Goal: Transaction & Acquisition: Download file/media

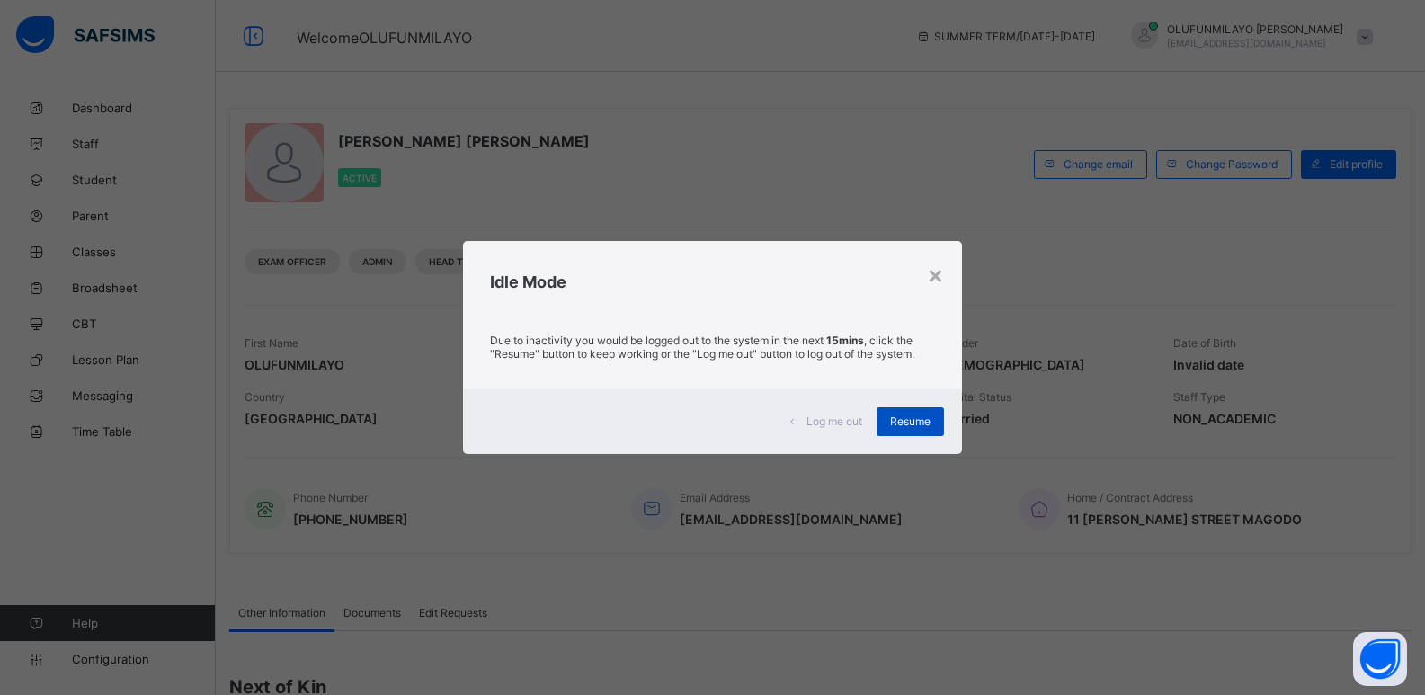
click at [923, 424] on span "Resume" at bounding box center [910, 420] width 40 height 13
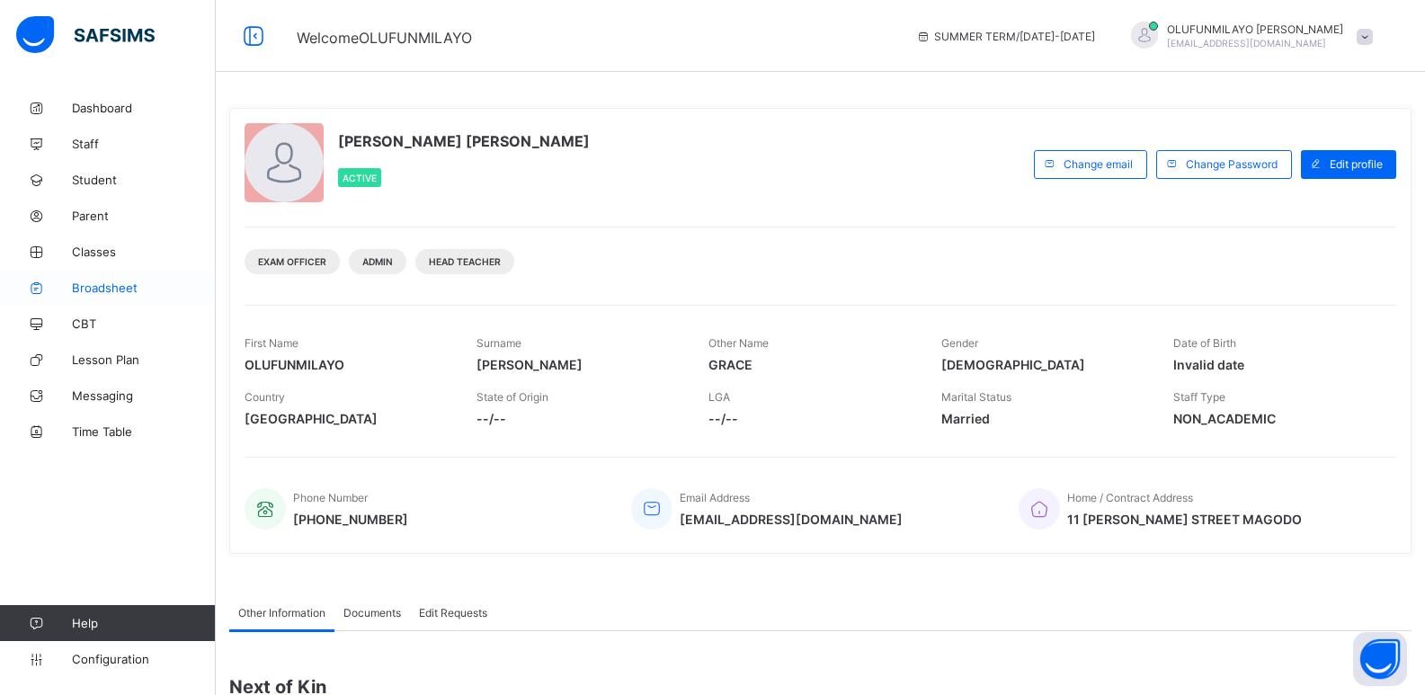
click at [101, 282] on span "Broadsheet" at bounding box center [144, 288] width 144 height 14
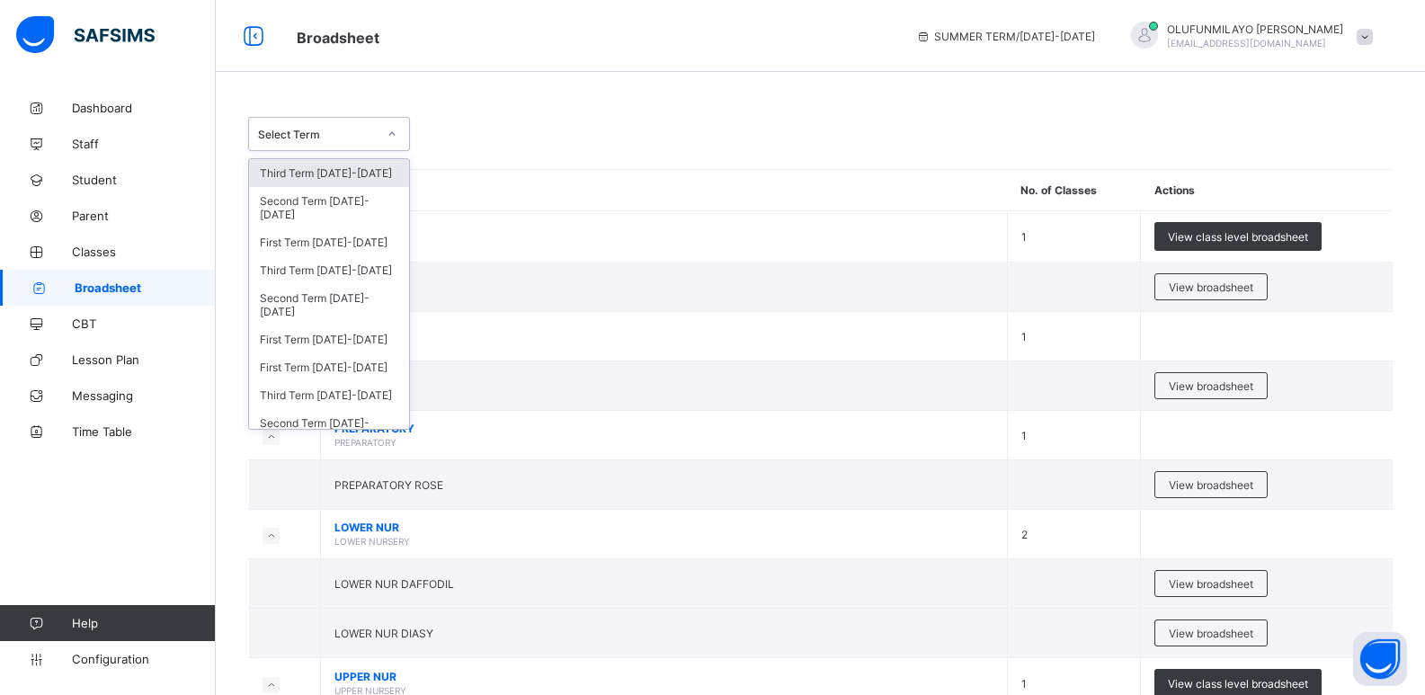
click at [325, 133] on div "Select Term" at bounding box center [317, 134] width 119 height 13
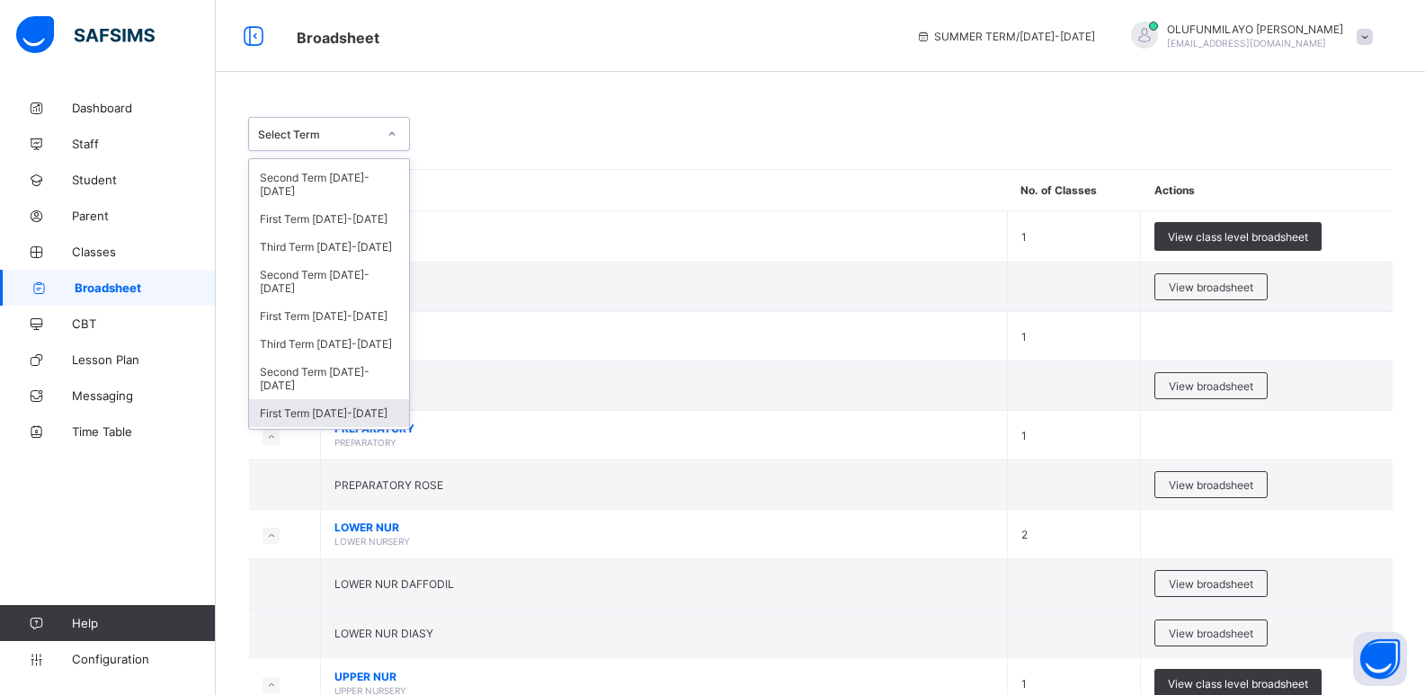
scroll to position [360, 0]
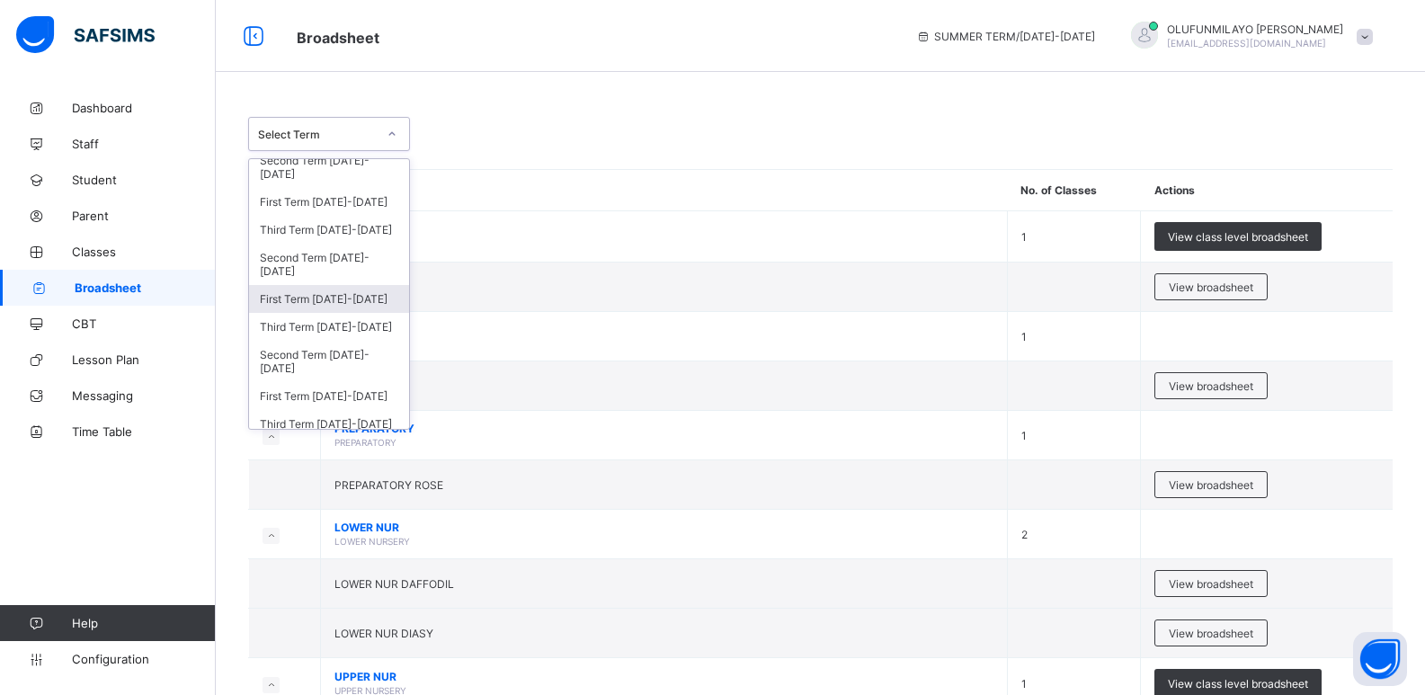
click at [348, 303] on div "First Term 2019-2020" at bounding box center [329, 299] width 160 height 28
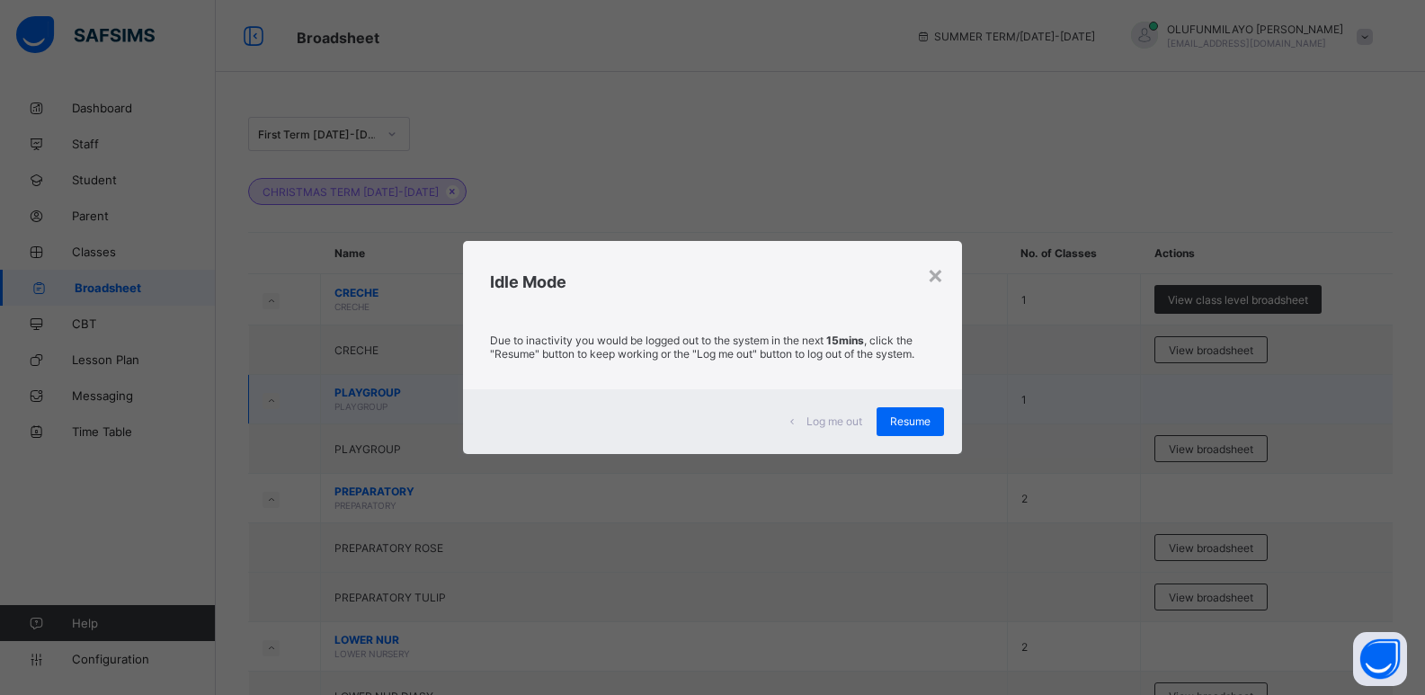
click at [887, 422] on div "Resume" at bounding box center [910, 421] width 67 height 29
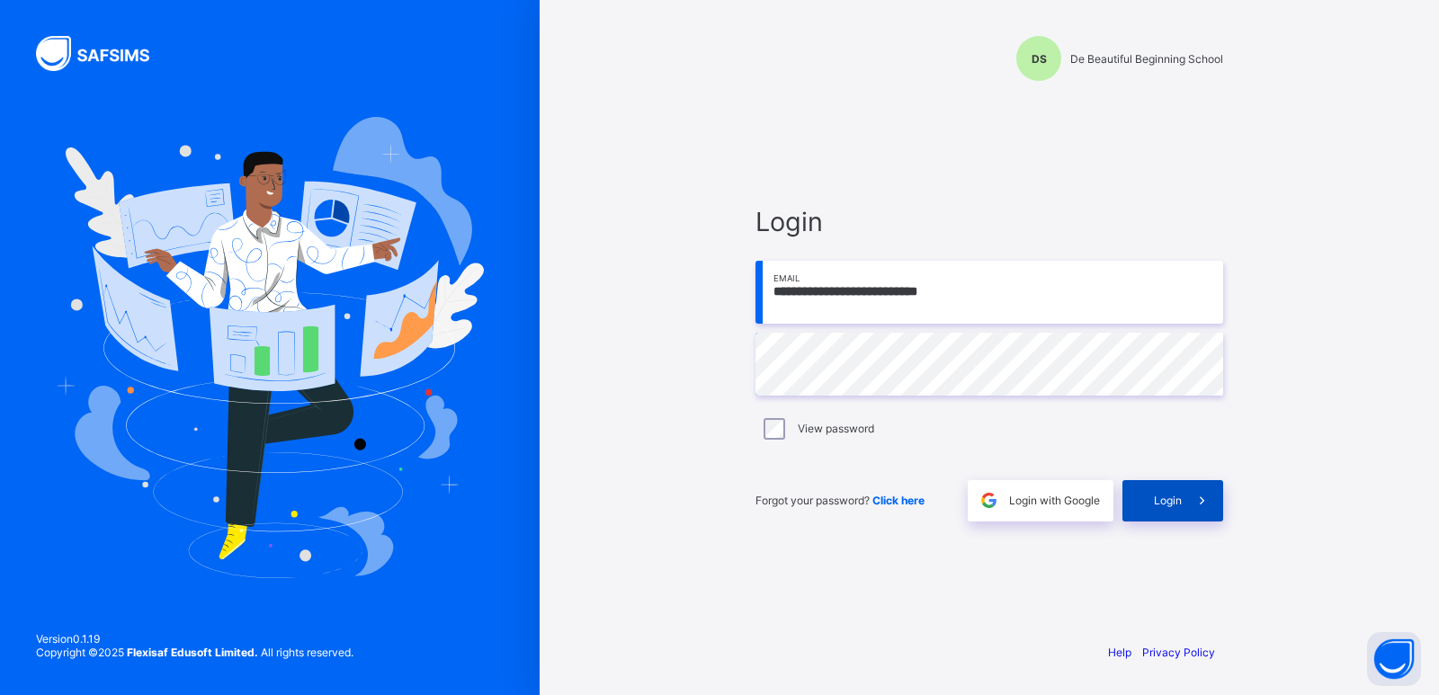
click at [1145, 500] on div "Login" at bounding box center [1172, 500] width 101 height 41
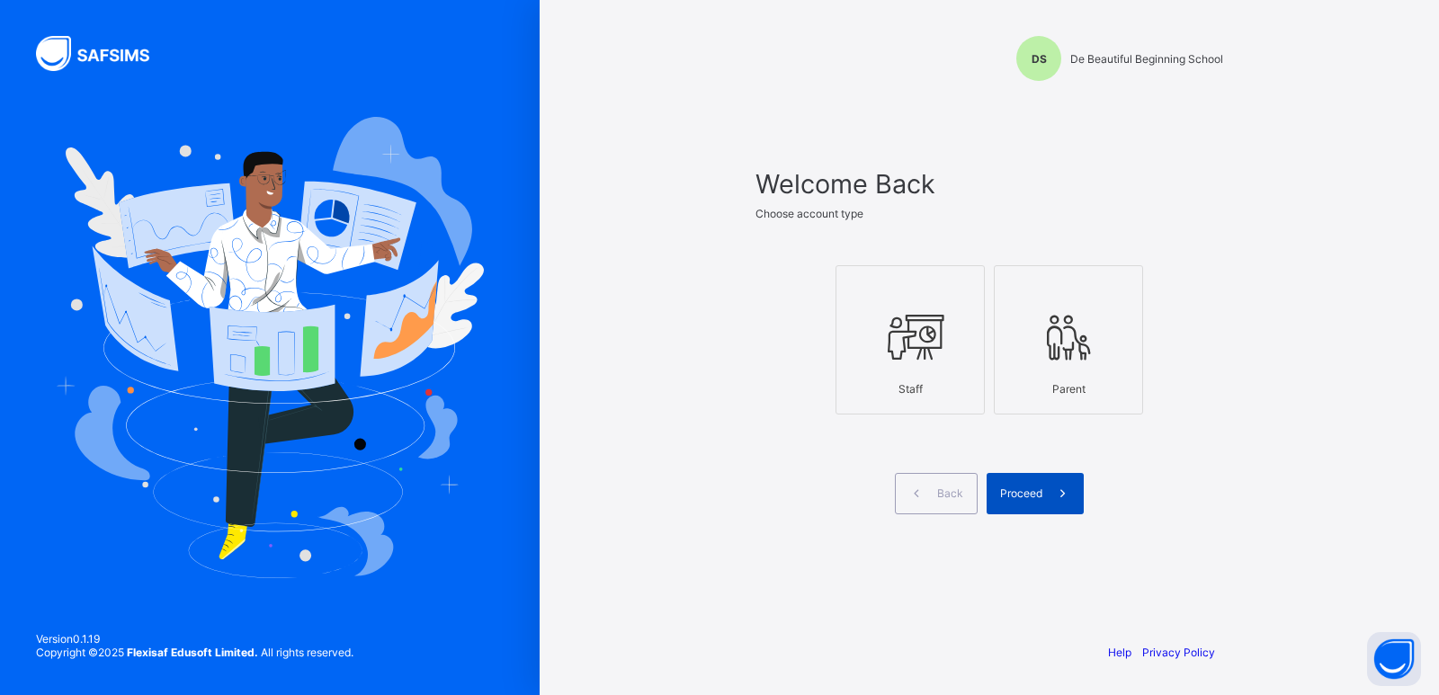
click at [1014, 489] on span "Proceed" at bounding box center [1021, 492] width 42 height 13
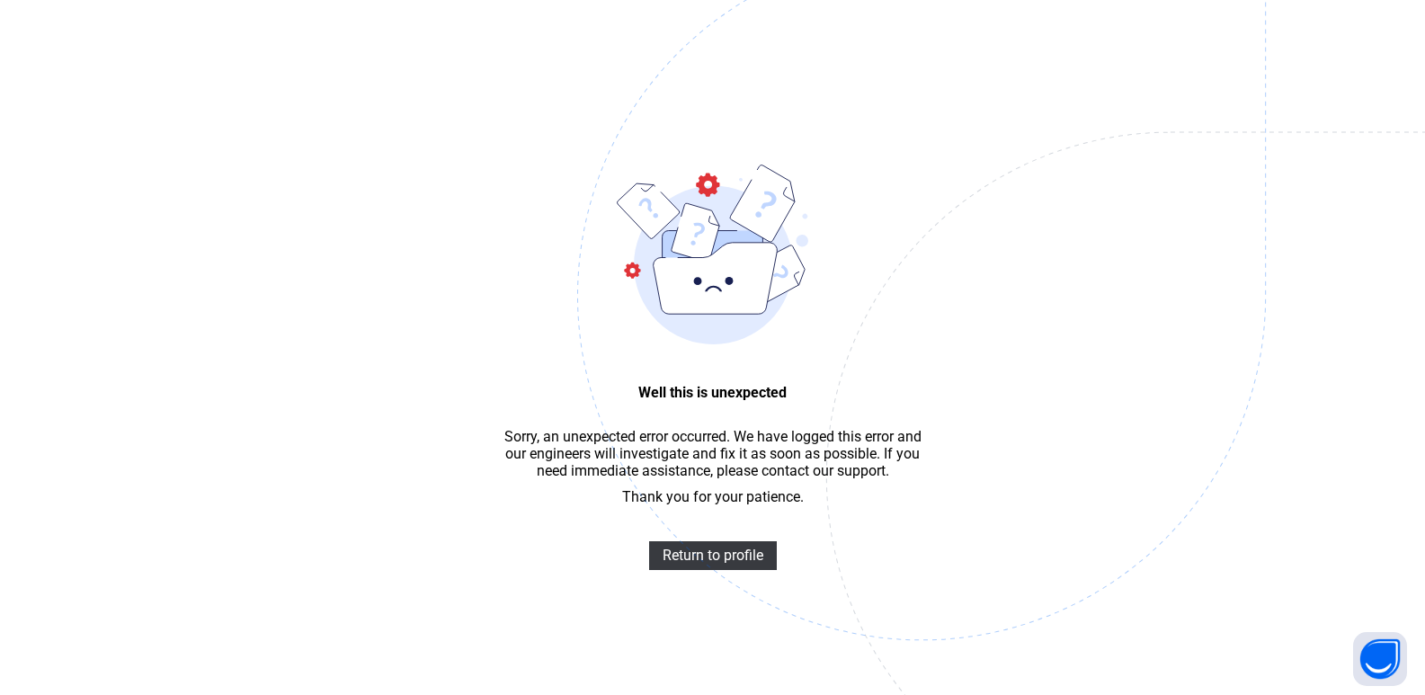
click at [718, 574] on img at bounding box center [1046, 385] width 938 height 869
click at [749, 564] on span "Return to profile" at bounding box center [713, 555] width 101 height 17
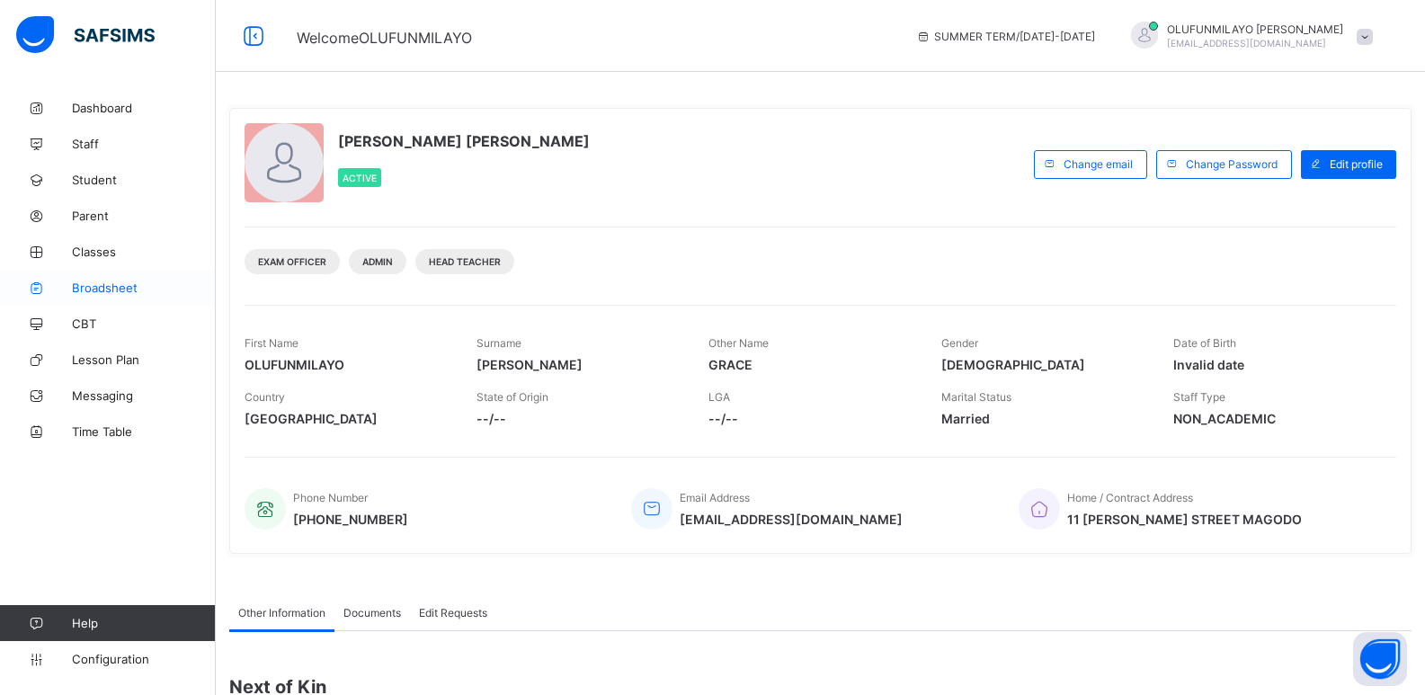
click at [90, 287] on span "Broadsheet" at bounding box center [144, 288] width 144 height 14
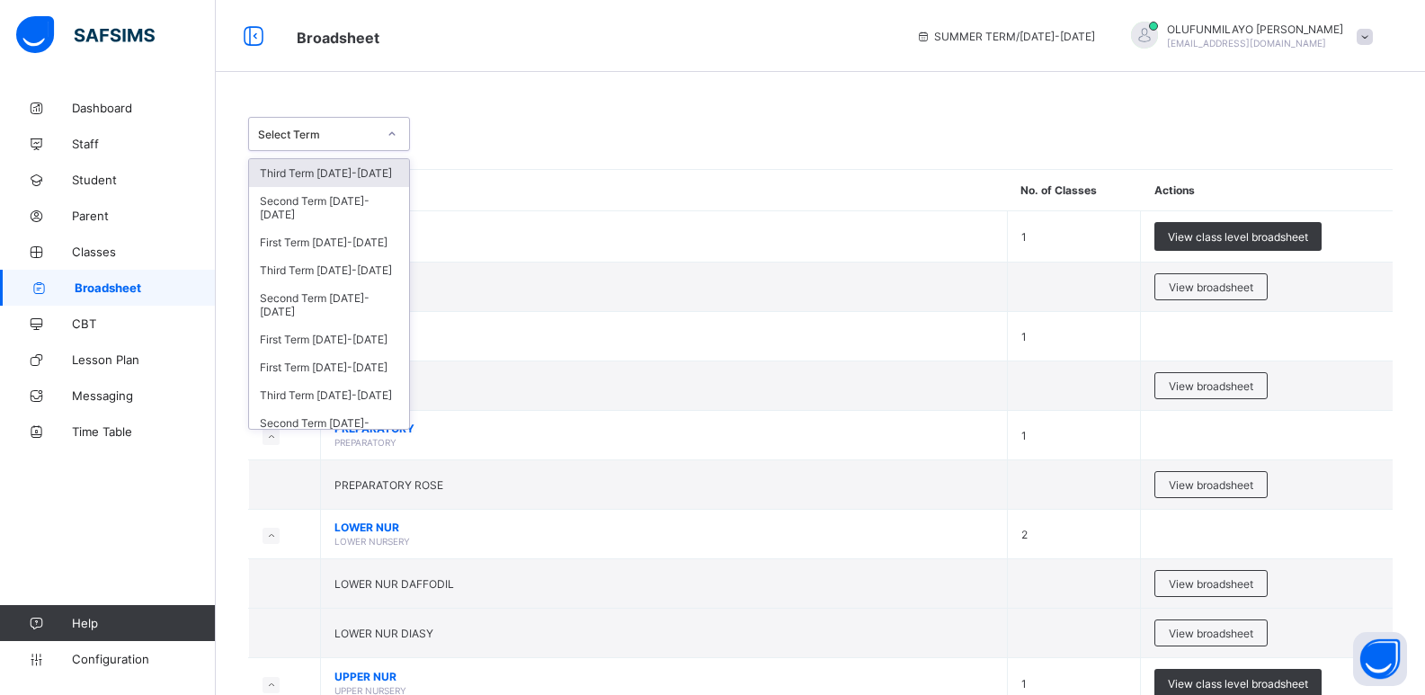
click at [343, 140] on div "Select Term" at bounding box center [317, 134] width 119 height 13
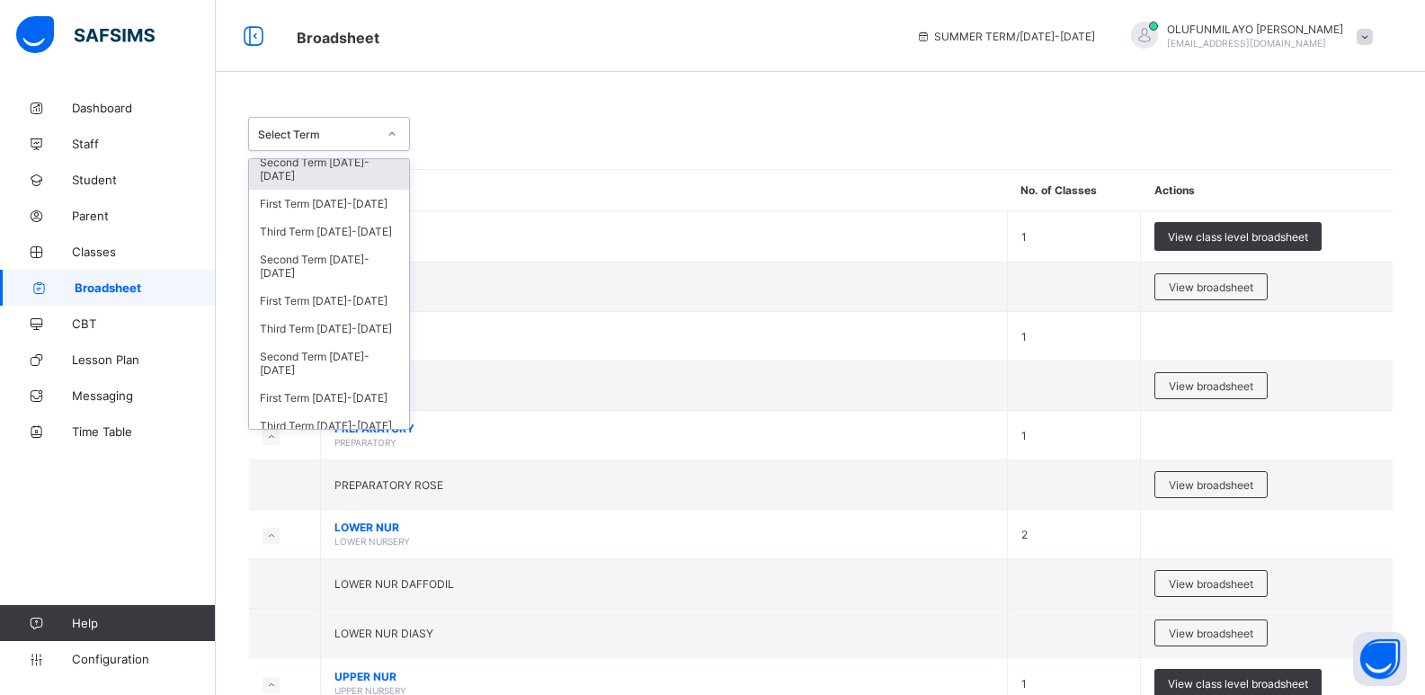
scroll to position [360, 0]
click at [356, 303] on div "First Term 2019-2020" at bounding box center [329, 299] width 160 height 28
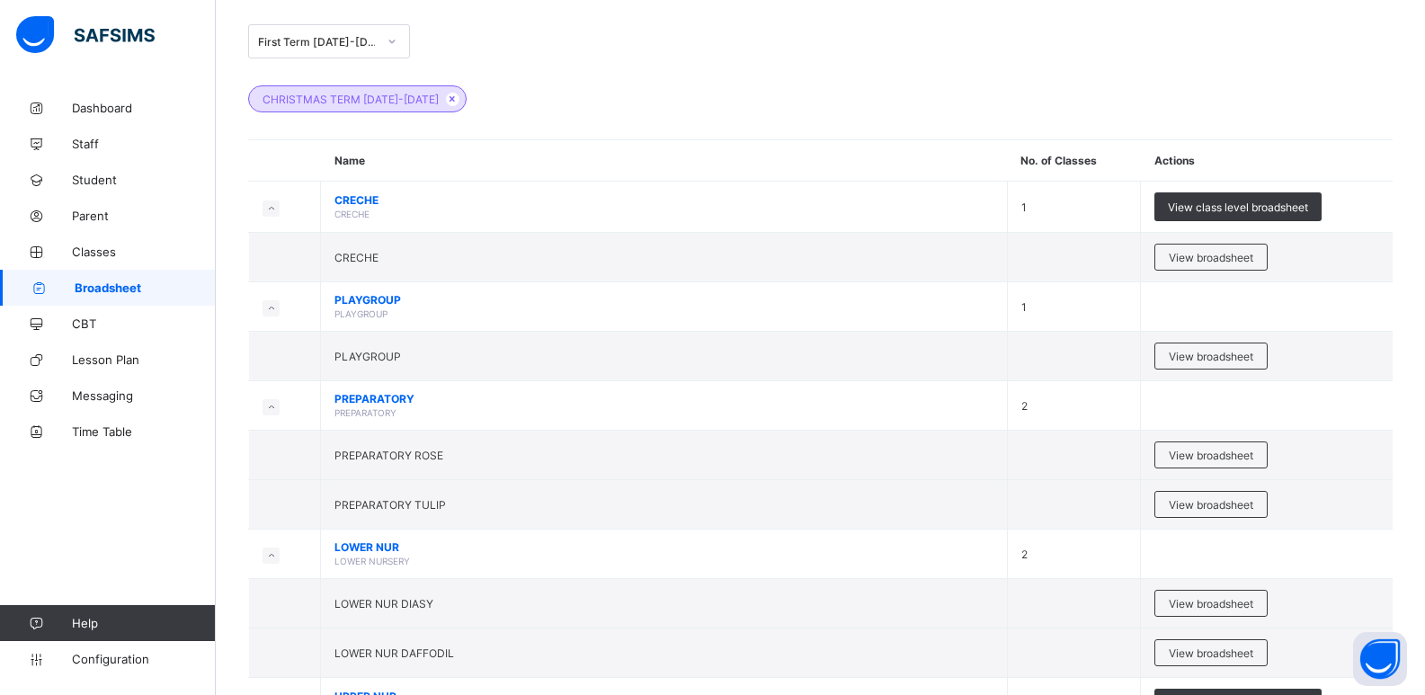
scroll to position [629, 0]
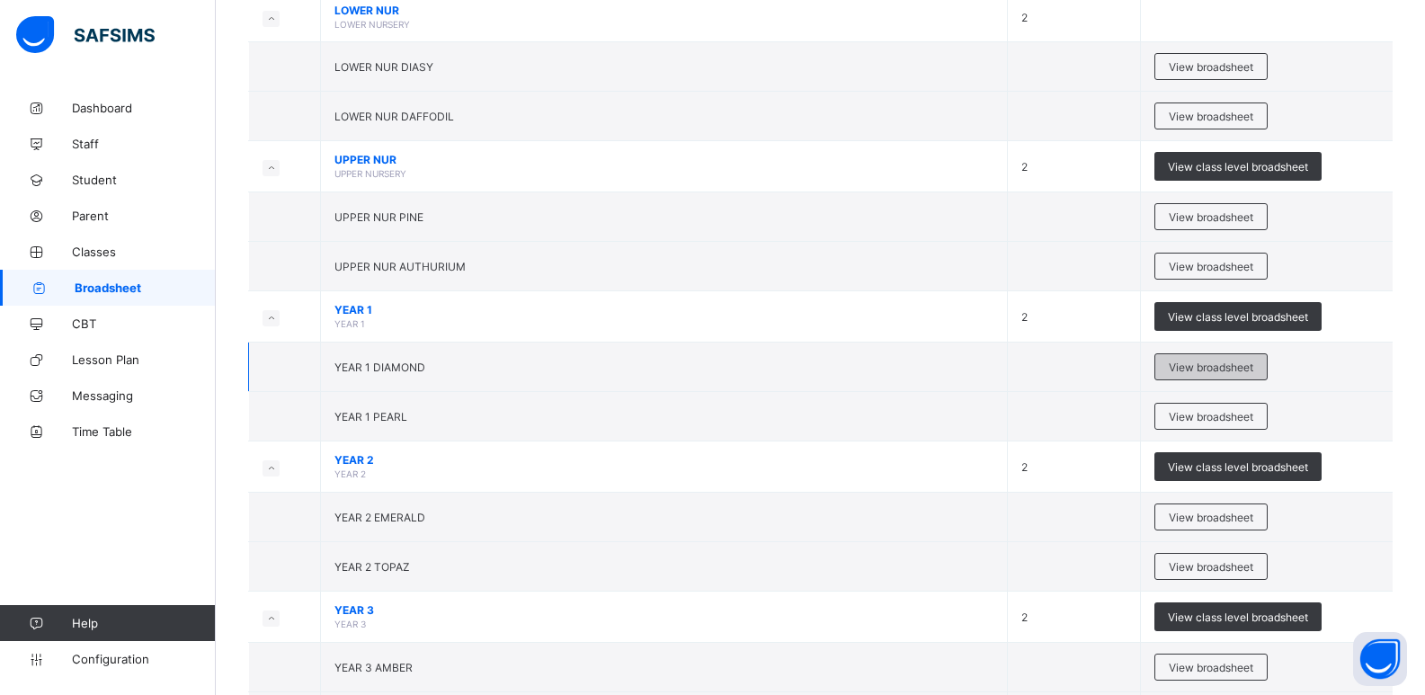
click at [1248, 370] on span "View broadsheet" at bounding box center [1211, 367] width 85 height 13
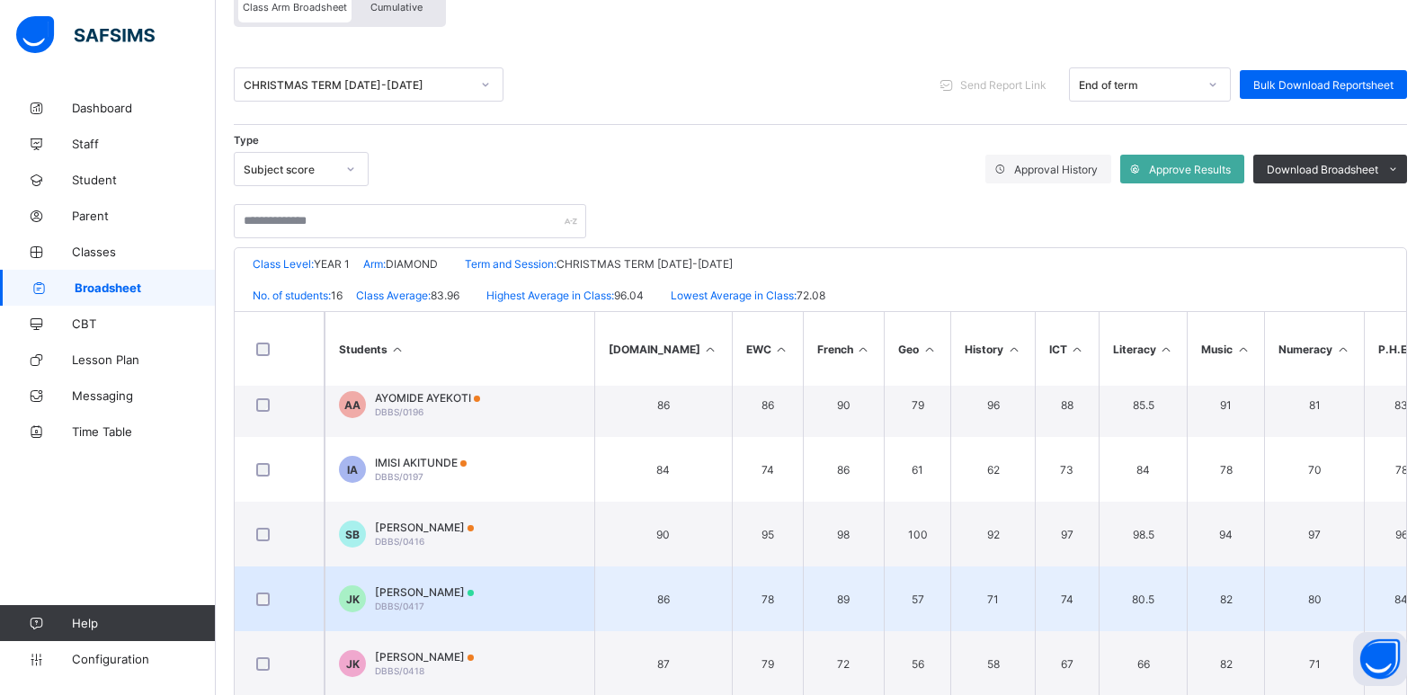
scroll to position [270, 0]
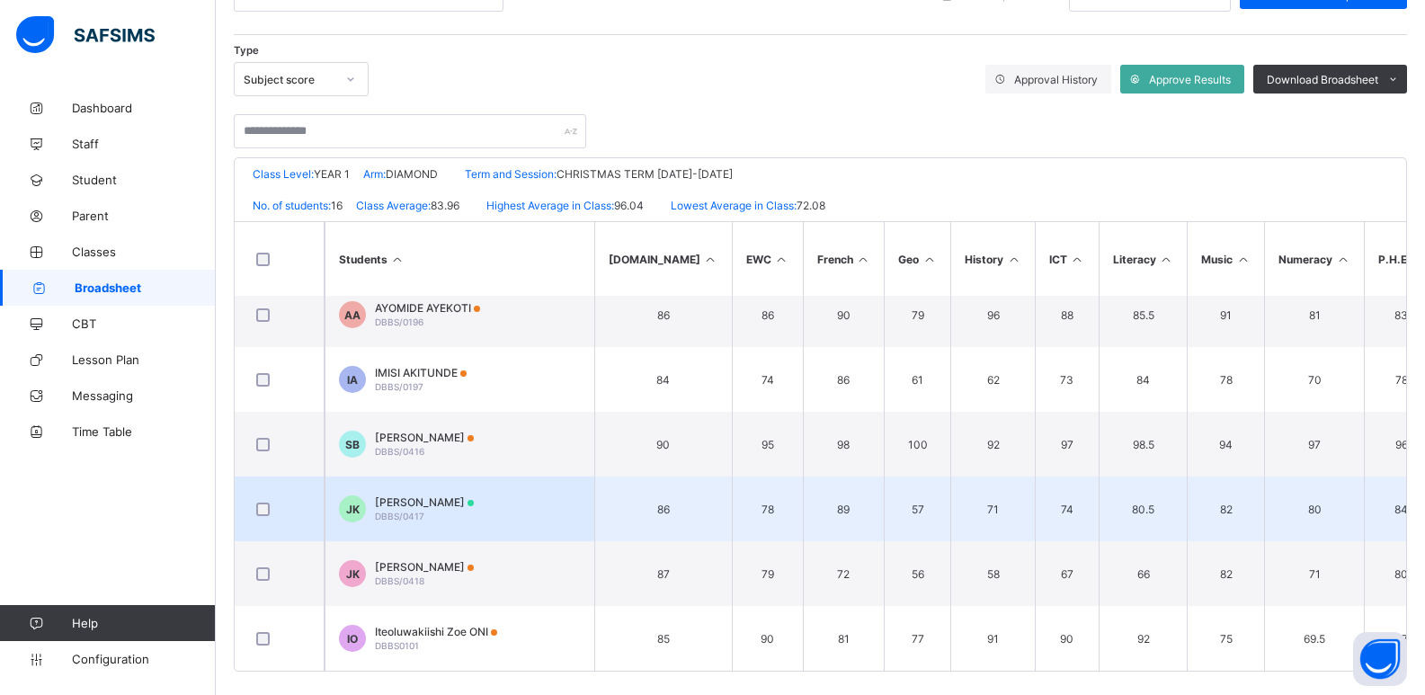
click at [468, 504] on div "Joseph Kayode-Ajayi DBBS/0417" at bounding box center [424, 508] width 99 height 27
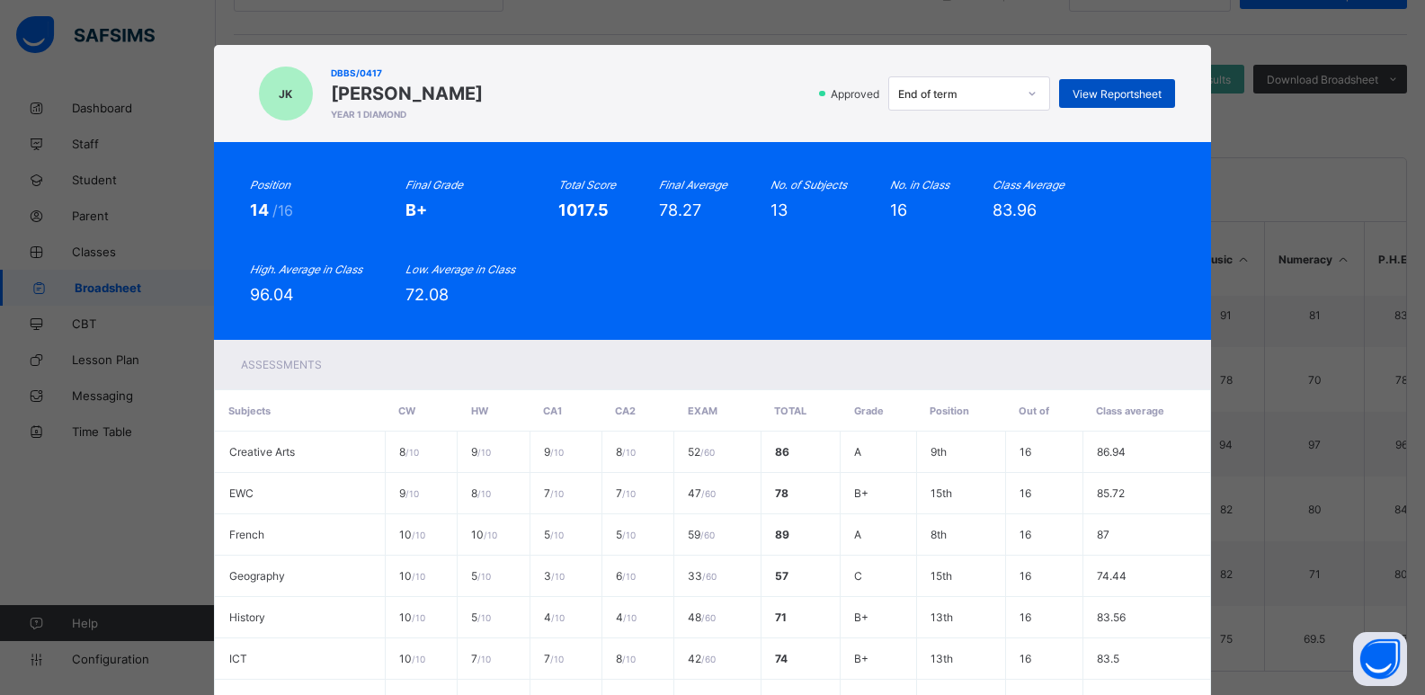
click at [1115, 87] on span "View Reportsheet" at bounding box center [1117, 93] width 89 height 13
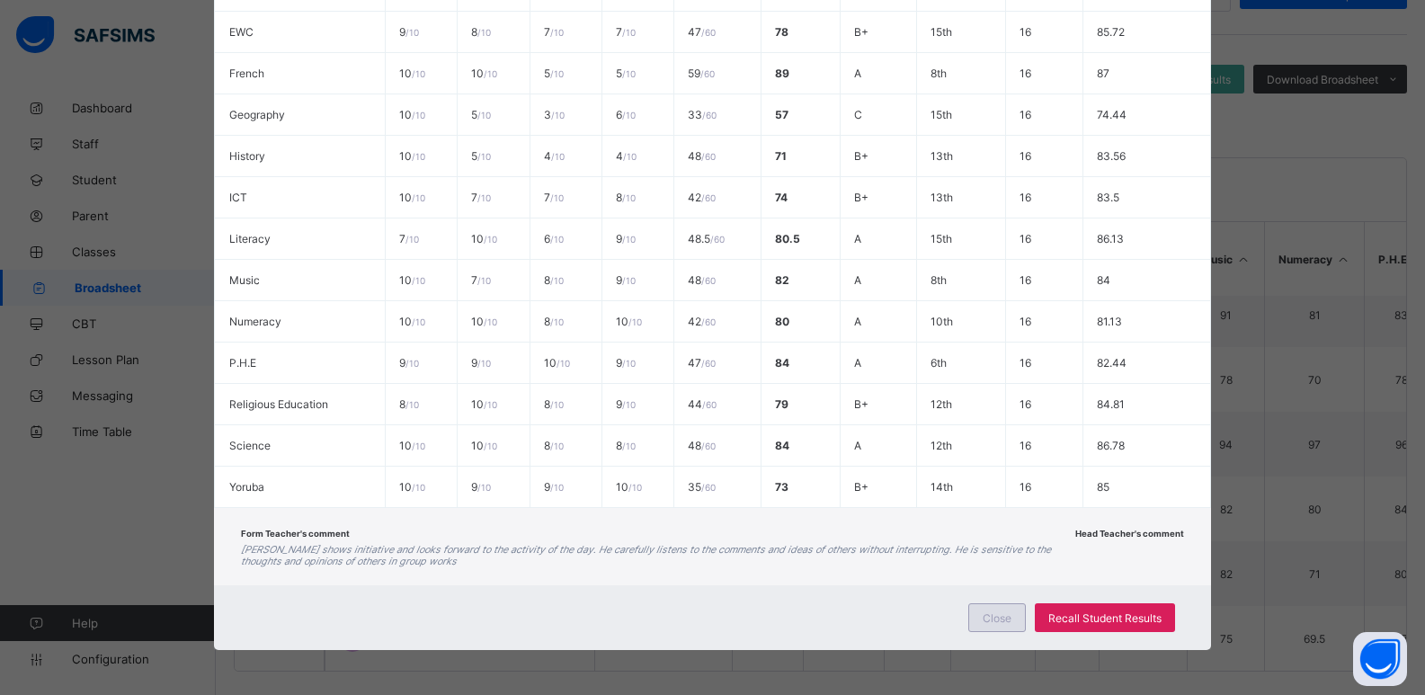
click at [992, 619] on span "Close" at bounding box center [997, 617] width 29 height 13
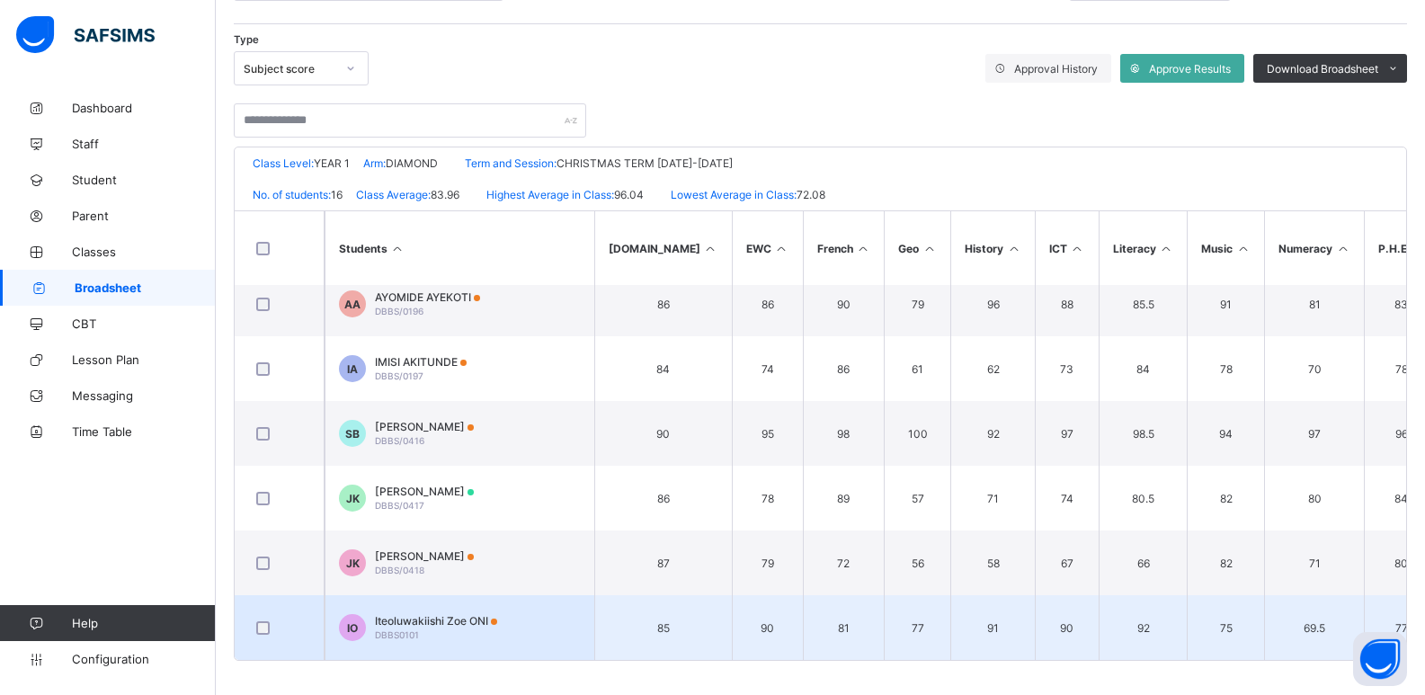
scroll to position [282, 0]
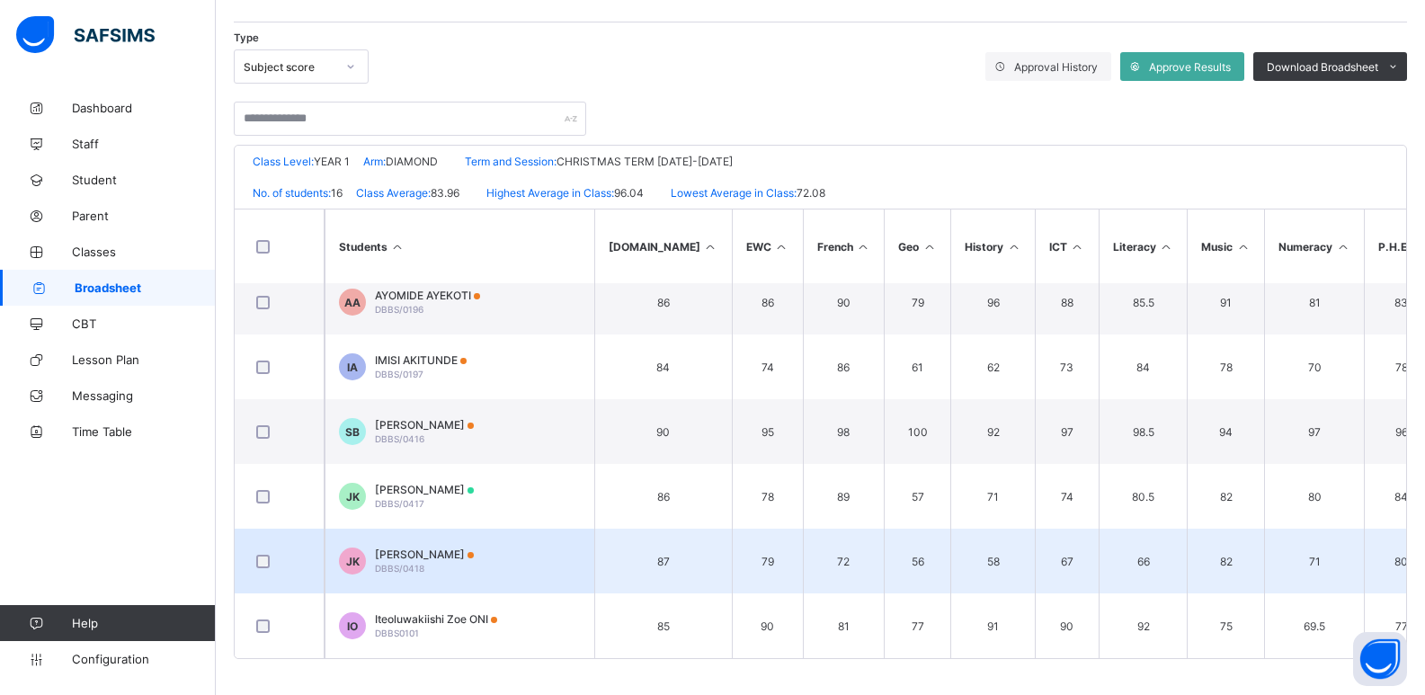
click at [491, 541] on td "JK Judah Kayode-Ajayi DBBS/0418" at bounding box center [460, 561] width 270 height 65
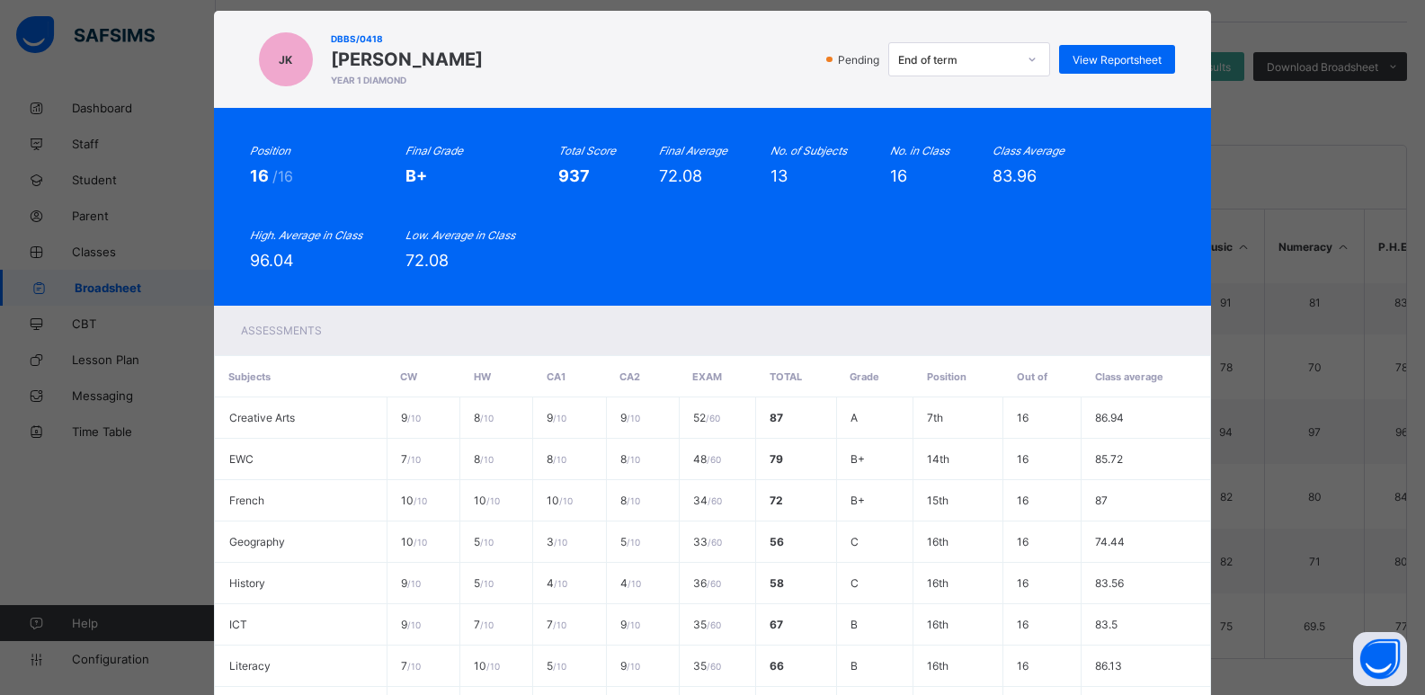
scroll to position [0, 0]
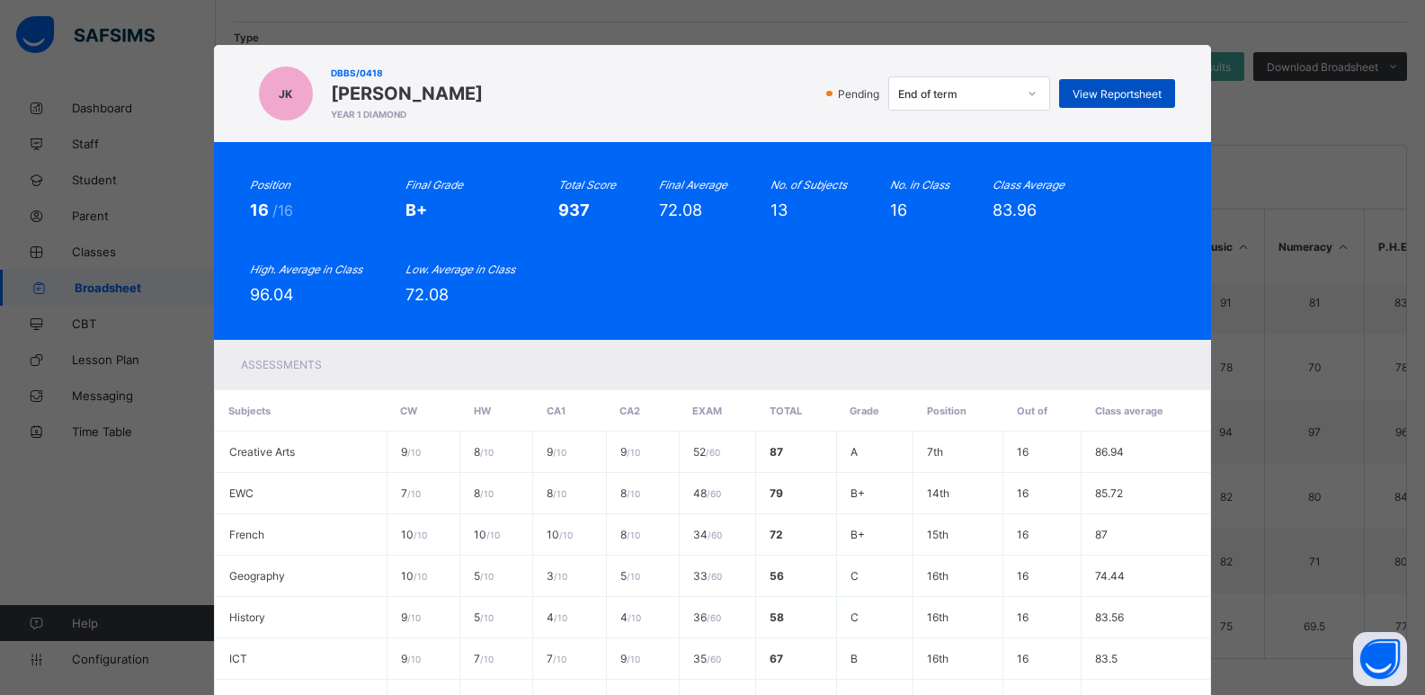
click at [1130, 93] on span "View Reportsheet" at bounding box center [1117, 93] width 89 height 13
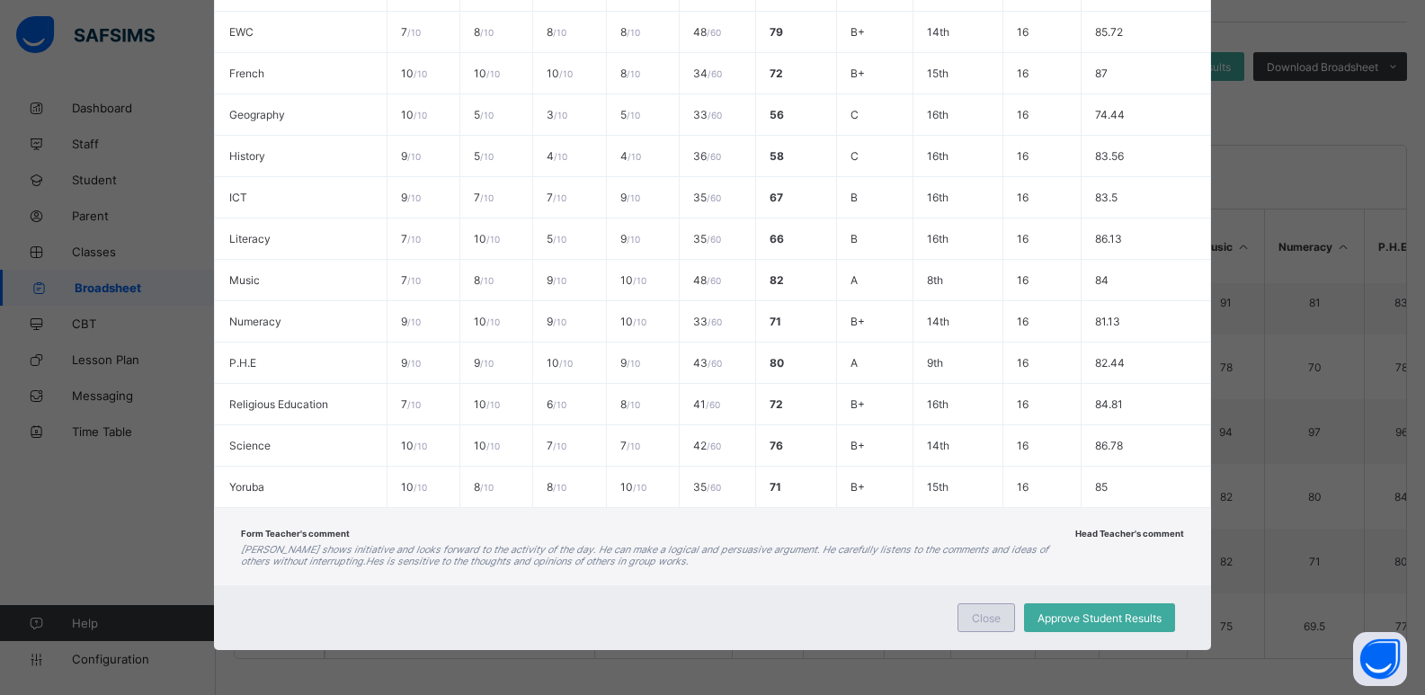
click at [982, 621] on span "Close" at bounding box center [986, 617] width 29 height 13
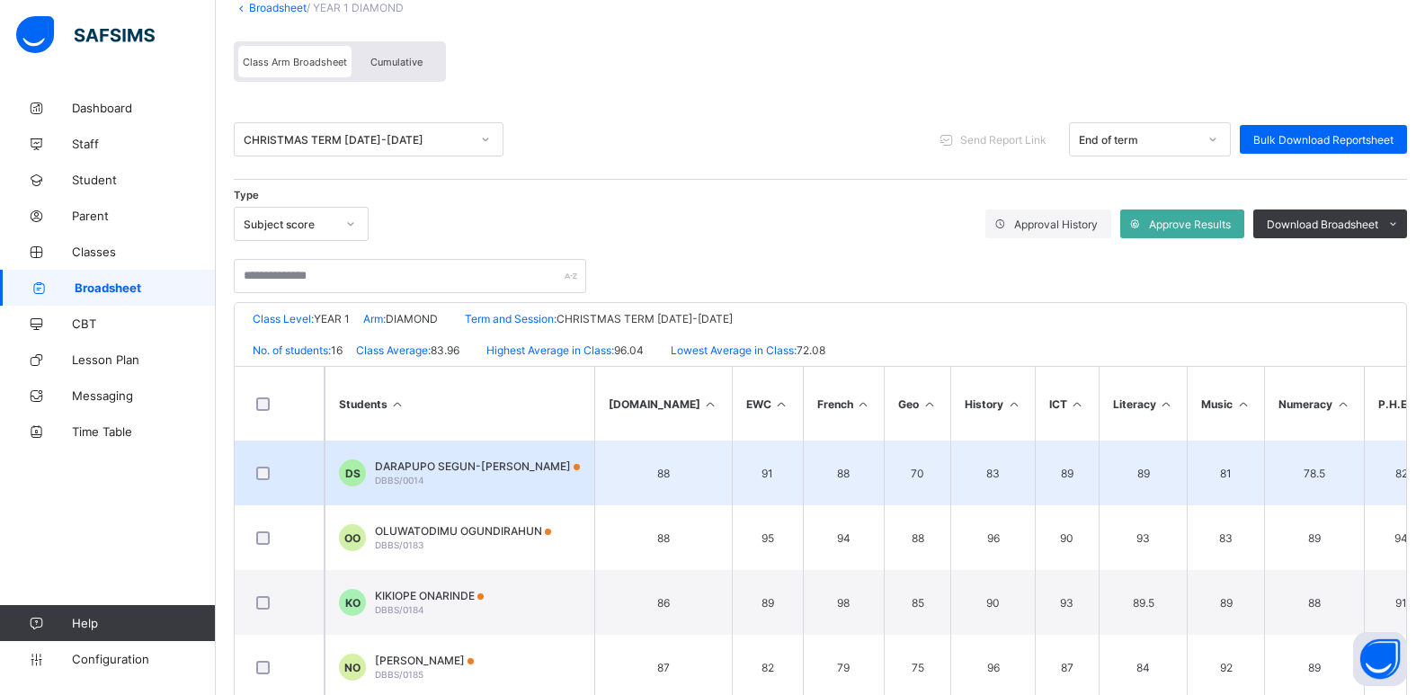
scroll to position [0, 0]
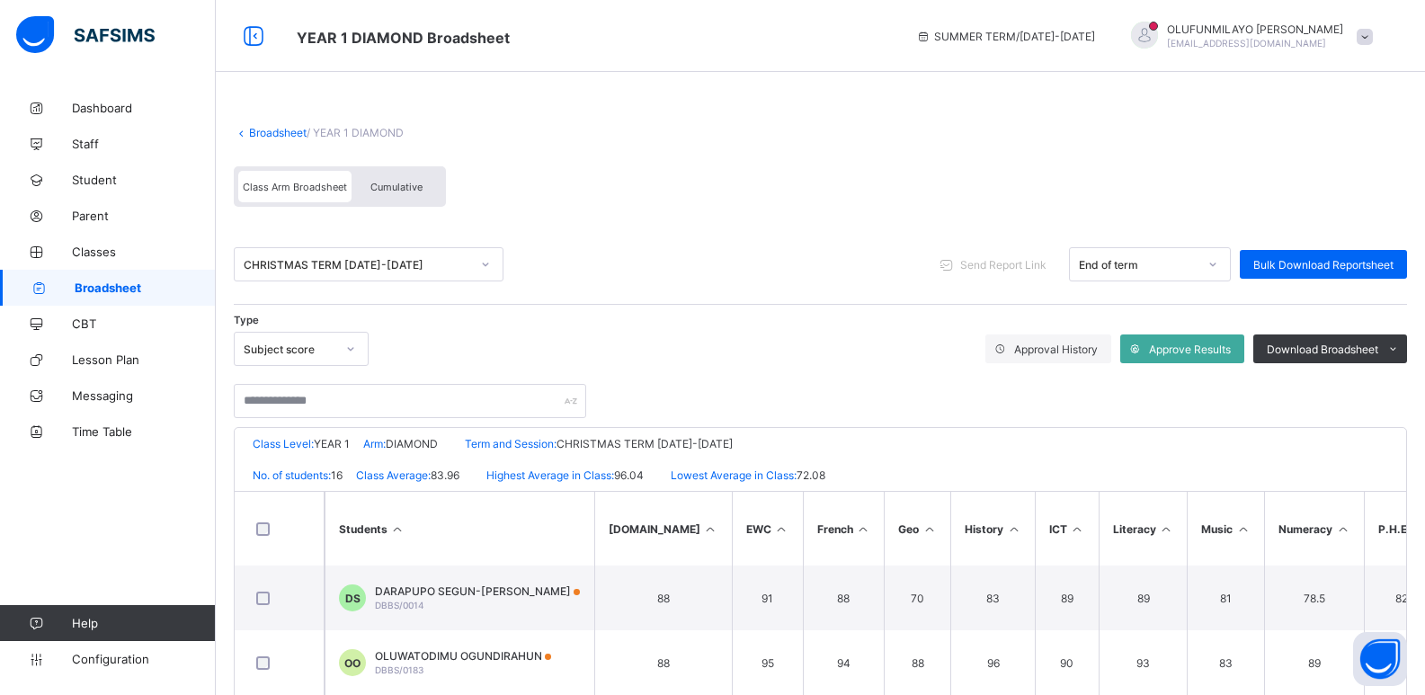
click at [343, 271] on div "CHRISTMAS TERM 2019-2020" at bounding box center [357, 264] width 227 height 13
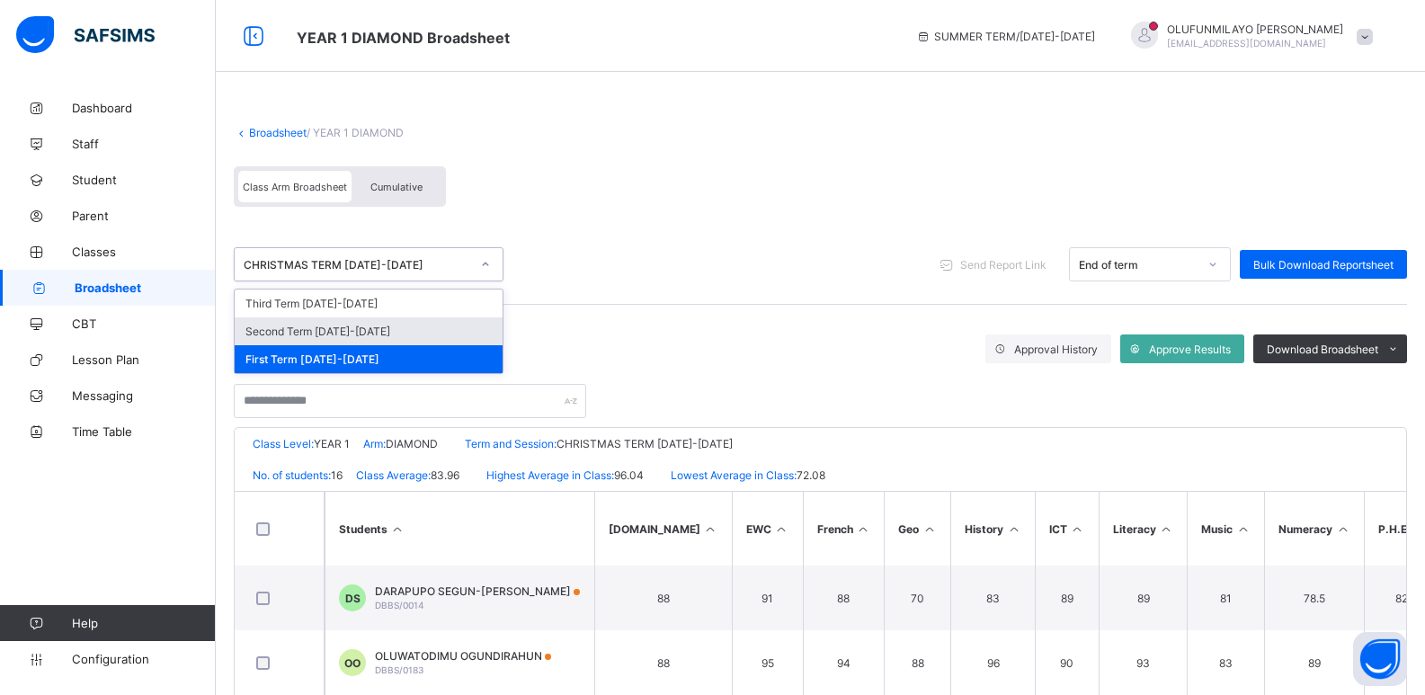
click at [340, 330] on div "Second Term 2019-2020" at bounding box center [369, 331] width 268 height 28
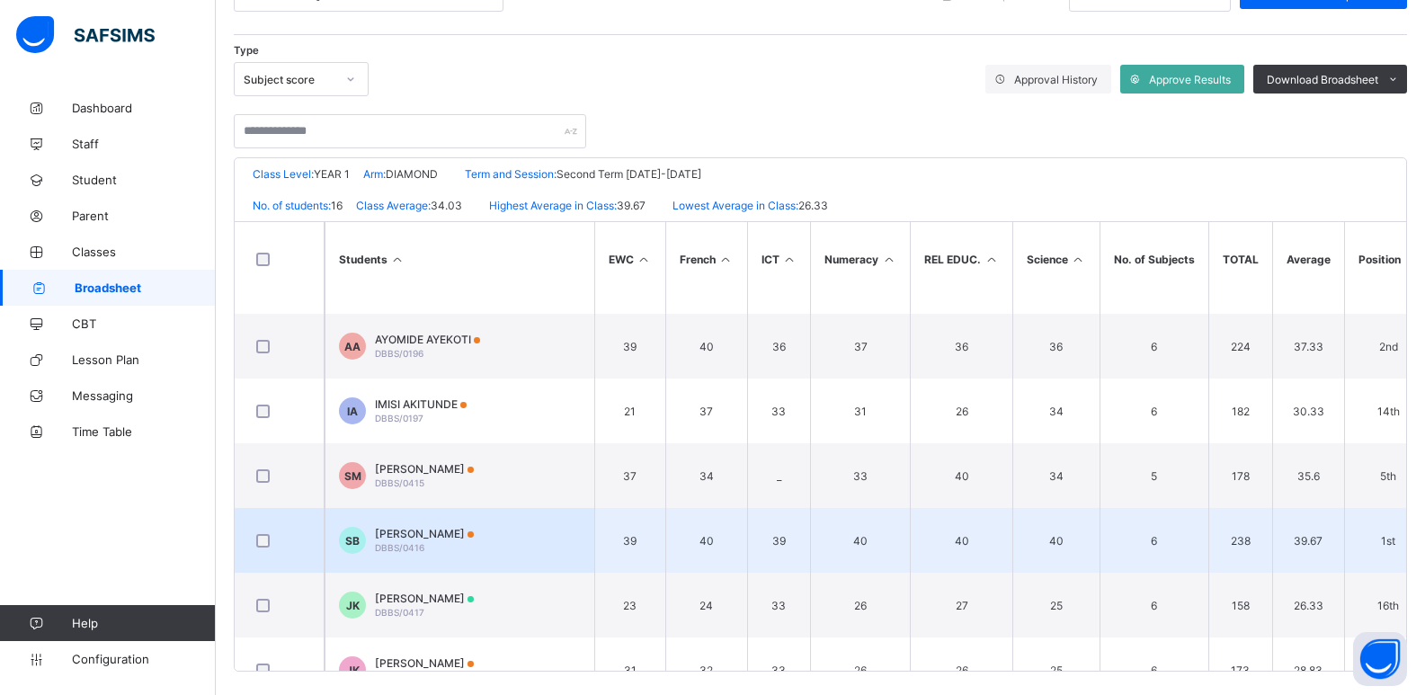
scroll to position [668, 0]
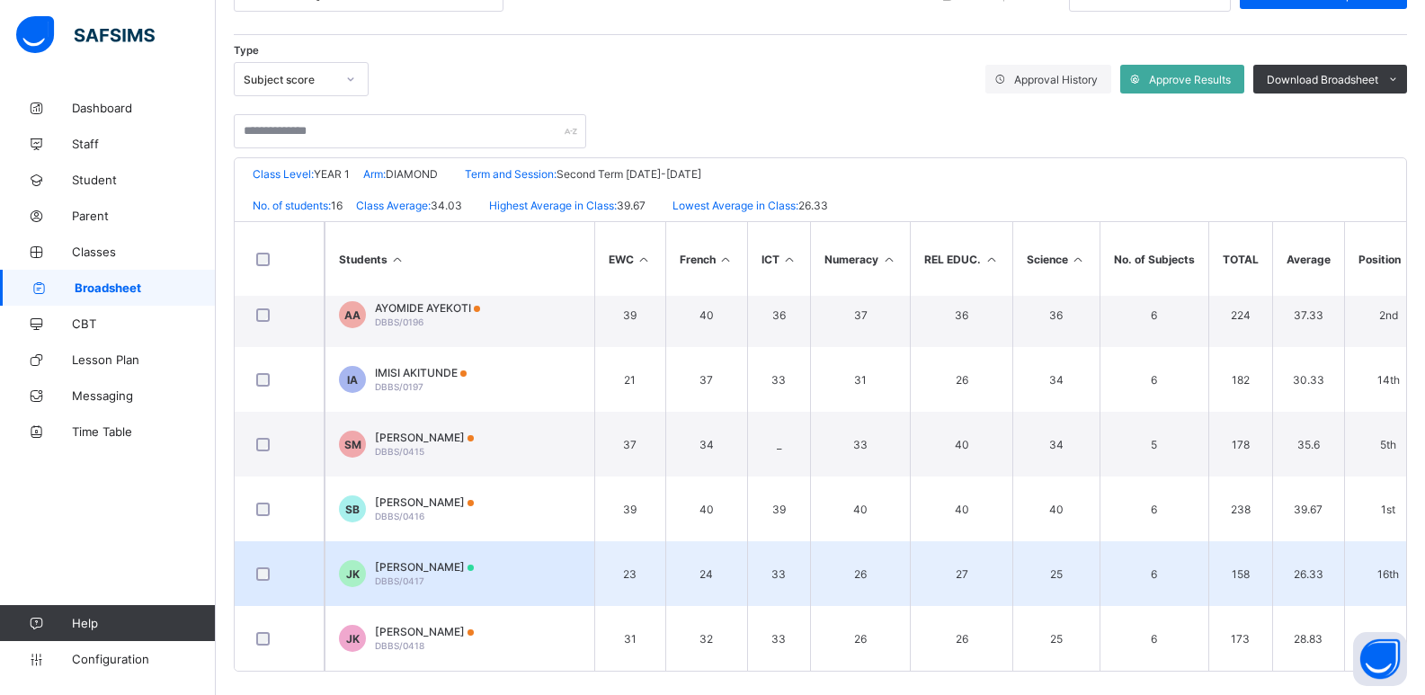
click at [550, 572] on td "JK Joseph Kayode-Ajayi DBBS/0417" at bounding box center [460, 573] width 270 height 65
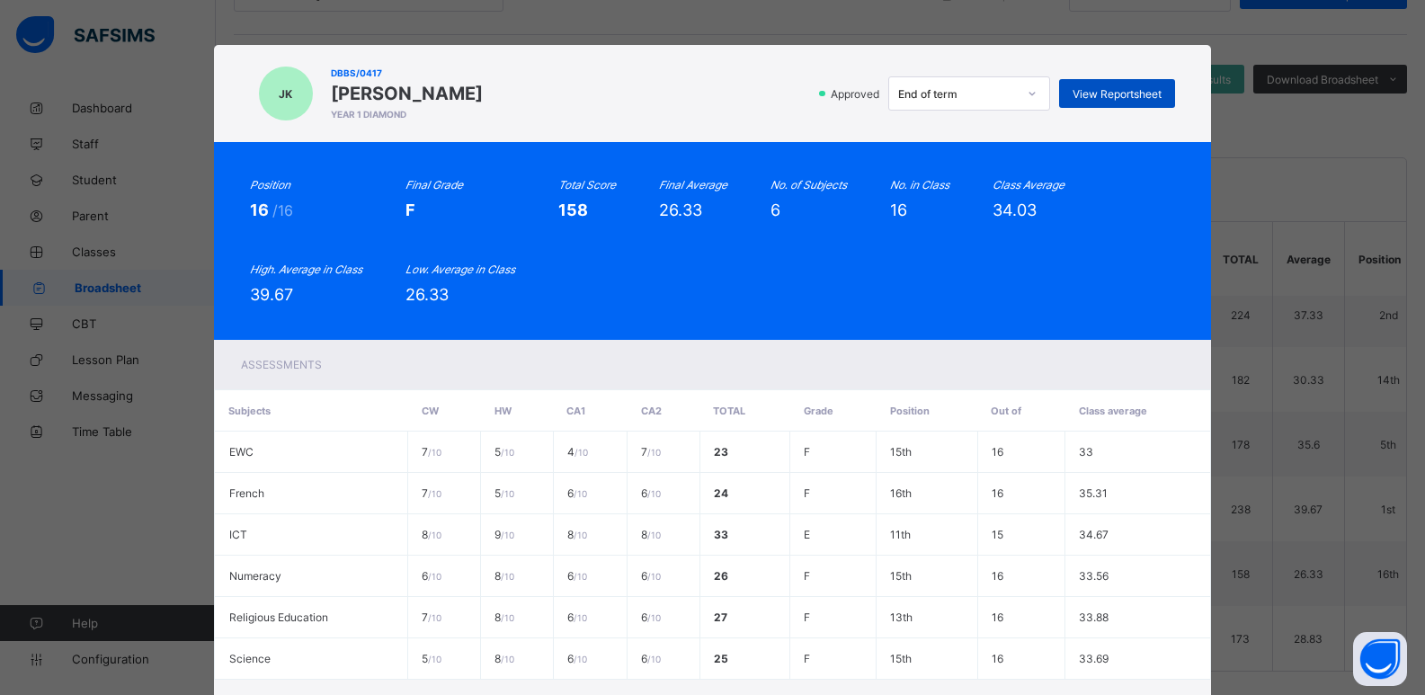
click at [1132, 87] on span "View Reportsheet" at bounding box center [1117, 93] width 89 height 13
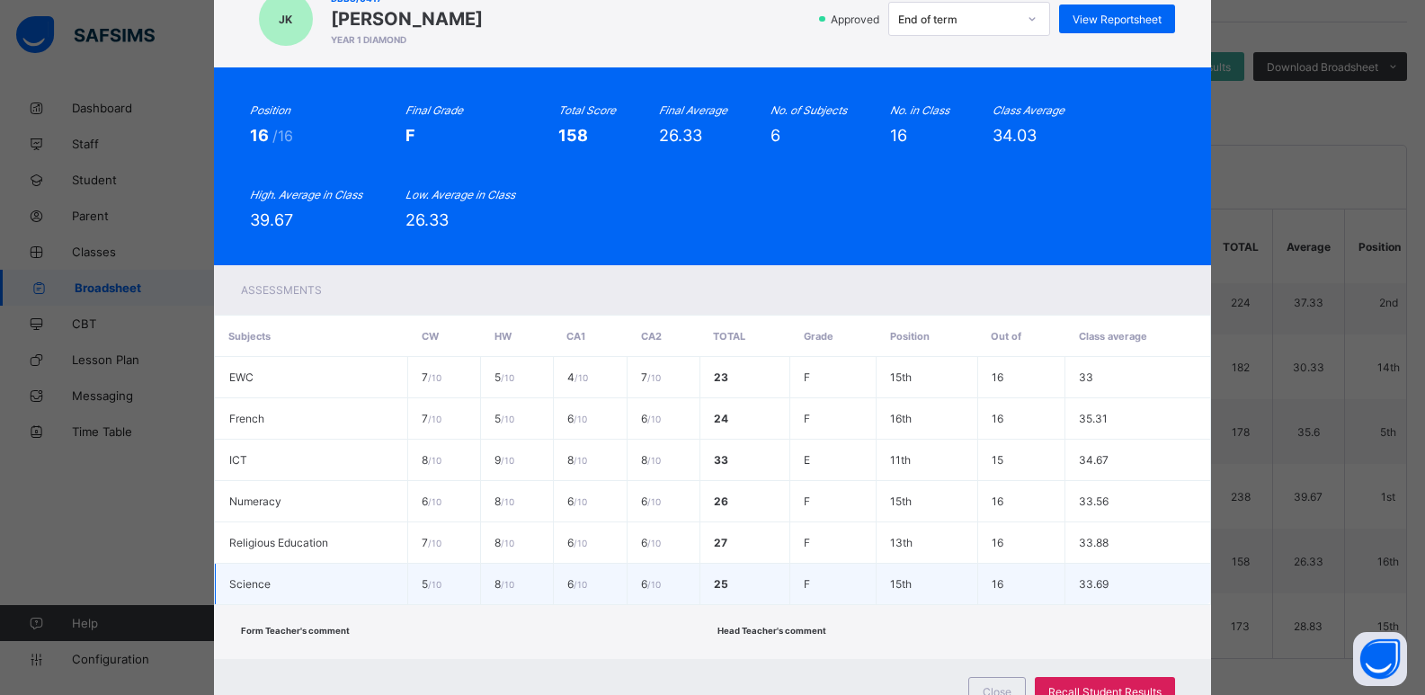
scroll to position [0, 0]
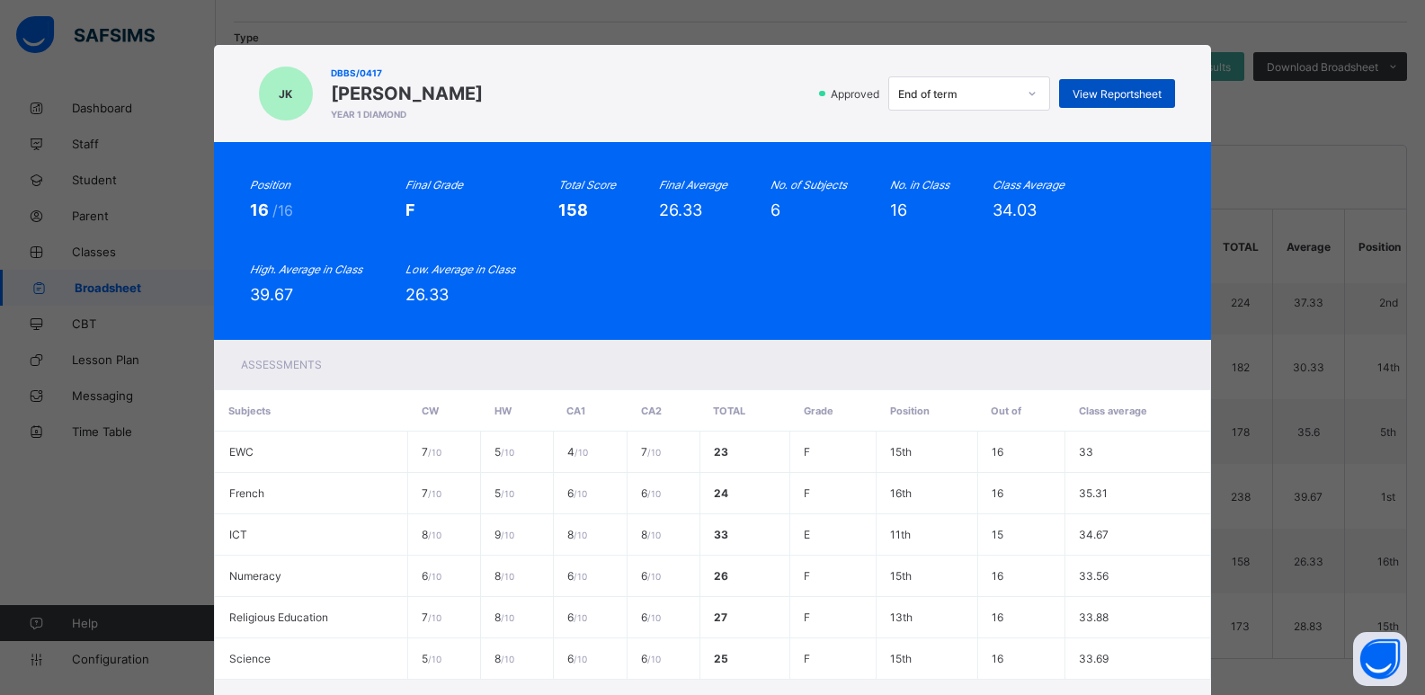
click at [1118, 94] on span "View Reportsheet" at bounding box center [1117, 93] width 89 height 13
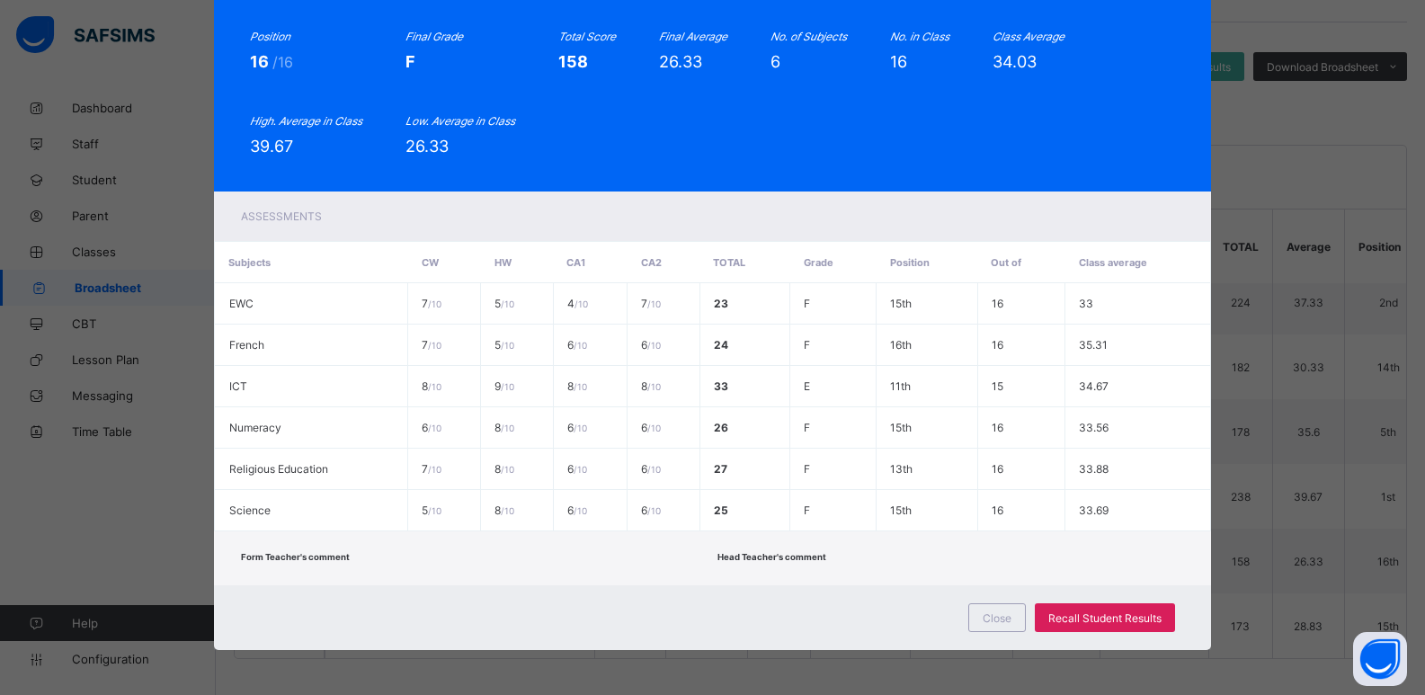
drag, startPoint x: 987, startPoint y: 623, endPoint x: 553, endPoint y: 273, distance: 557.6
click at [988, 623] on span "Close" at bounding box center [997, 617] width 29 height 13
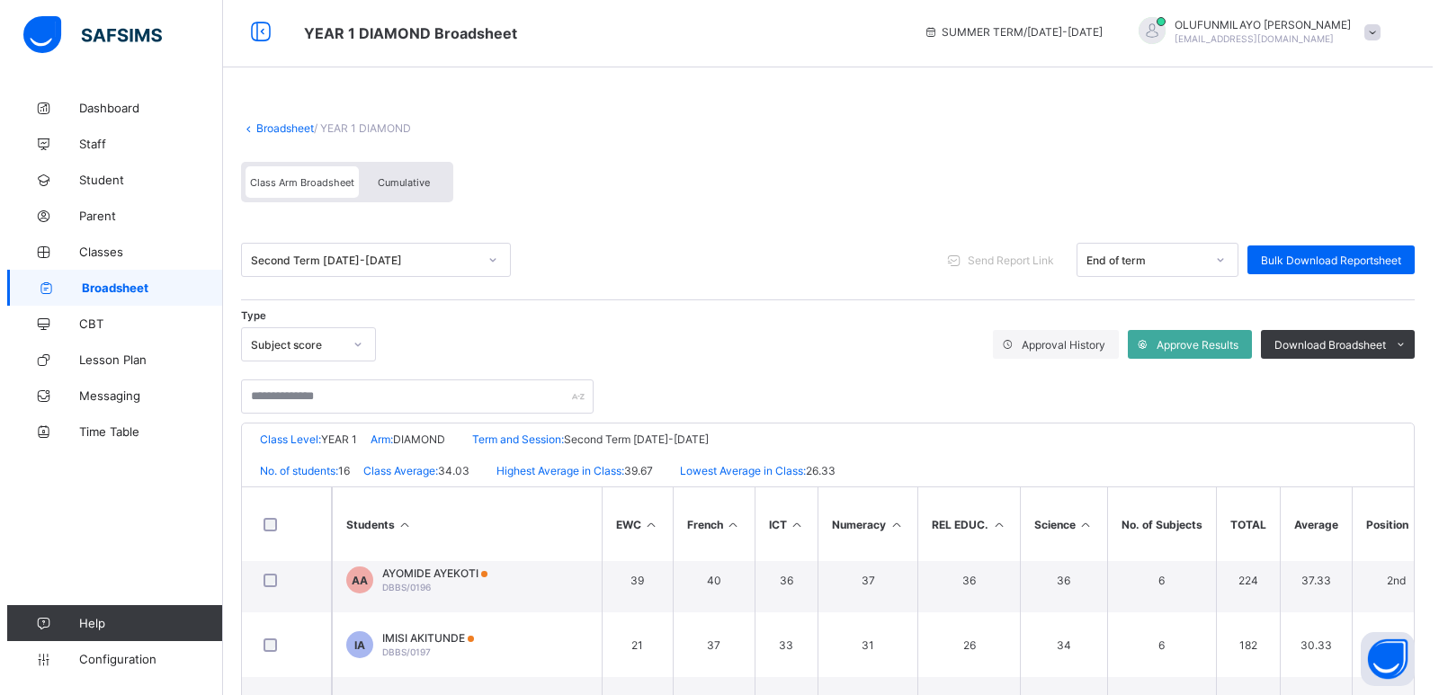
scroll to position [0, 0]
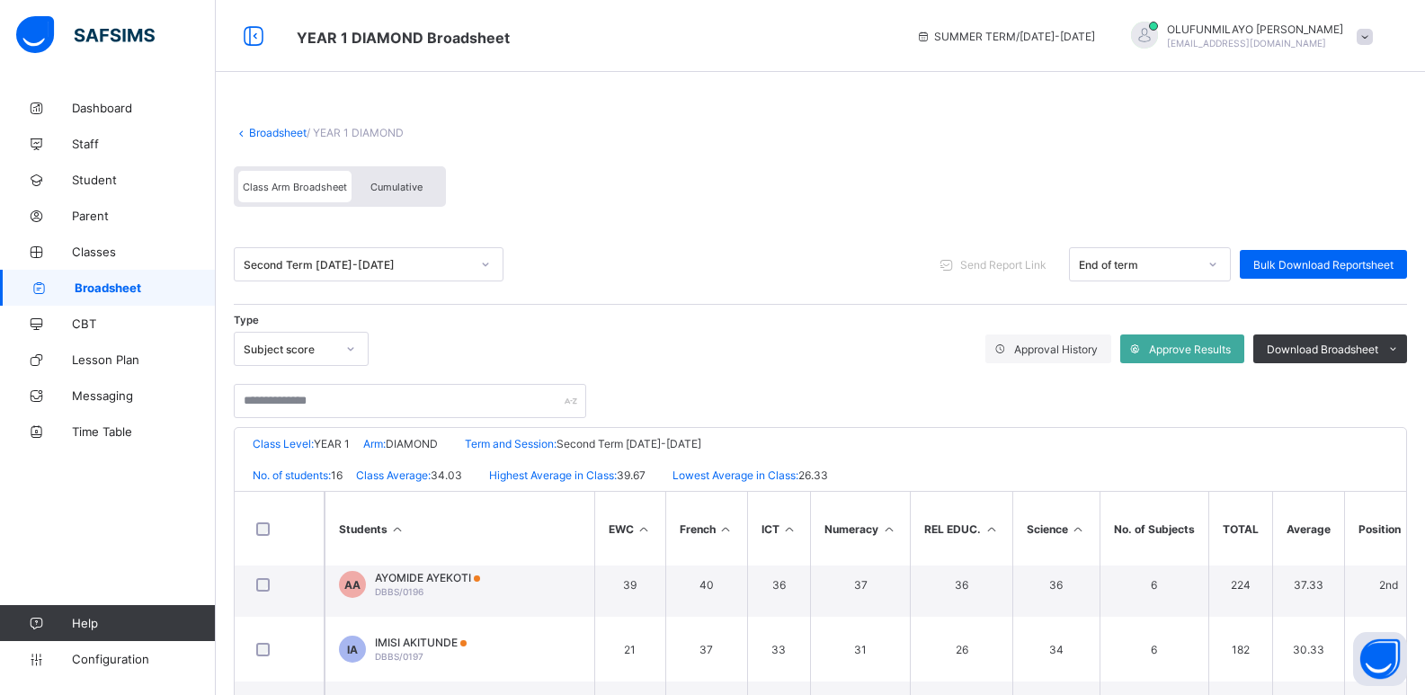
click at [344, 266] on div "Second Term 2019-2020" at bounding box center [357, 264] width 227 height 13
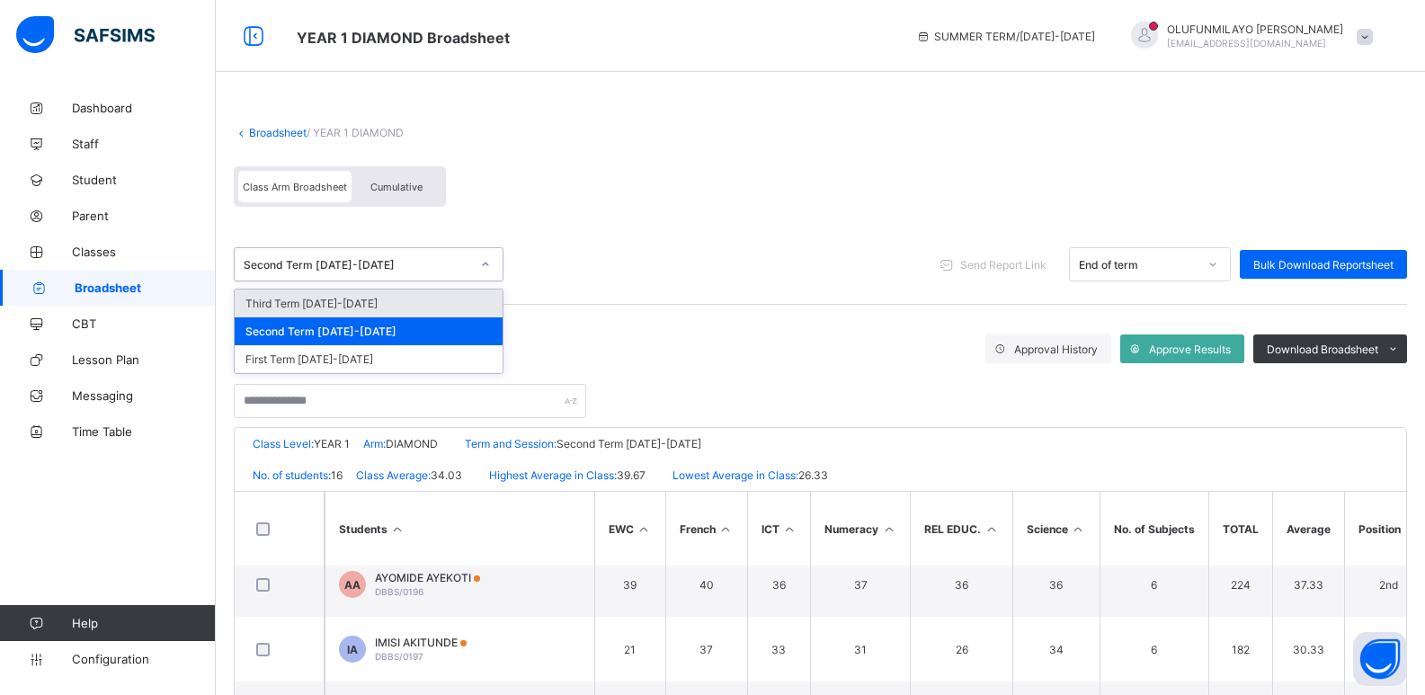
click at [345, 307] on div "Third Term 2019-2020" at bounding box center [369, 304] width 268 height 28
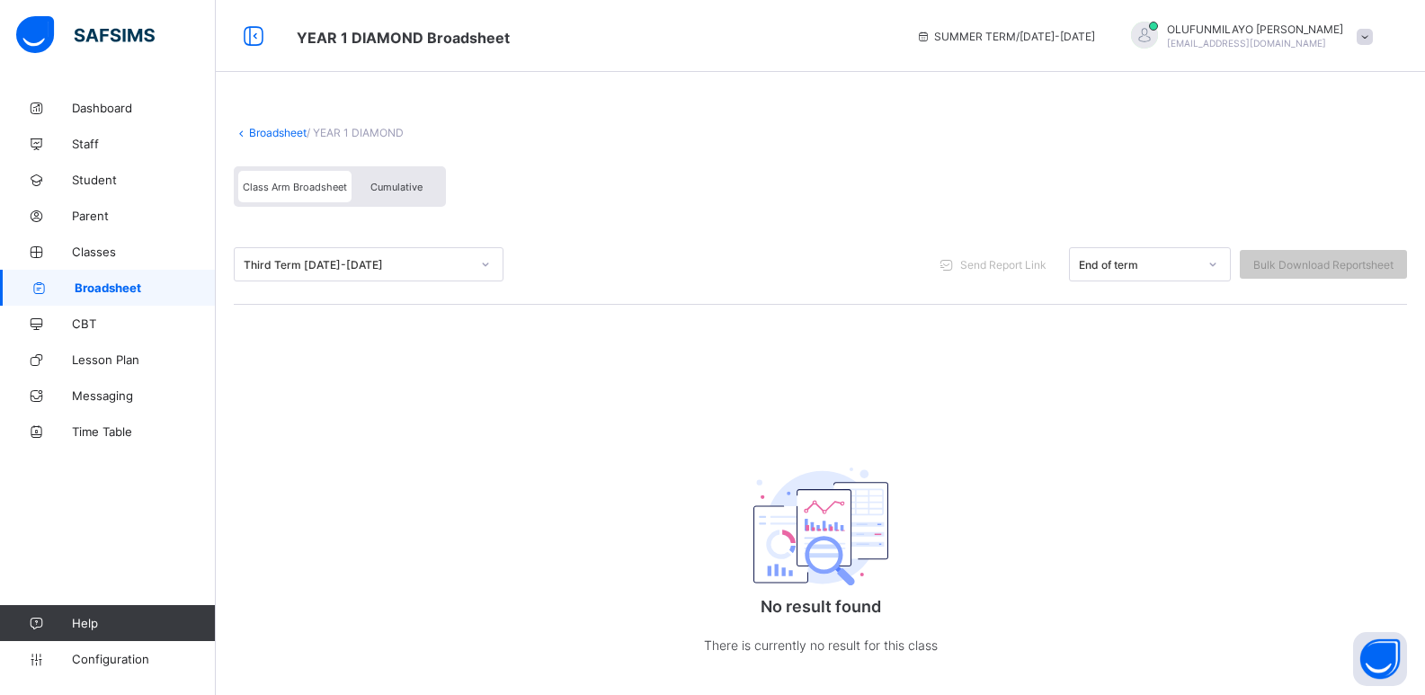
click at [759, 228] on div "Third Term 2019-2020 Send Report Link End of term Bulk Download Reportsheet" at bounding box center [820, 265] width 1173 height 80
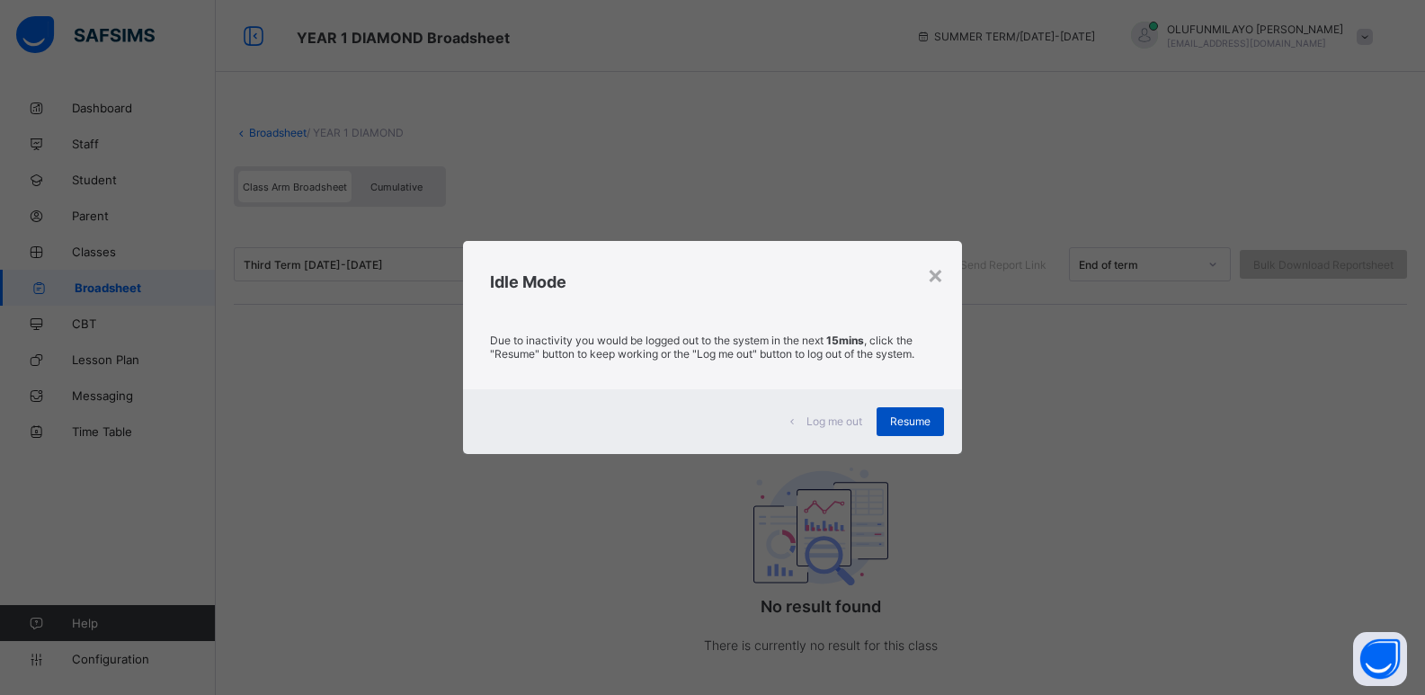
click at [922, 421] on span "Resume" at bounding box center [910, 420] width 40 height 13
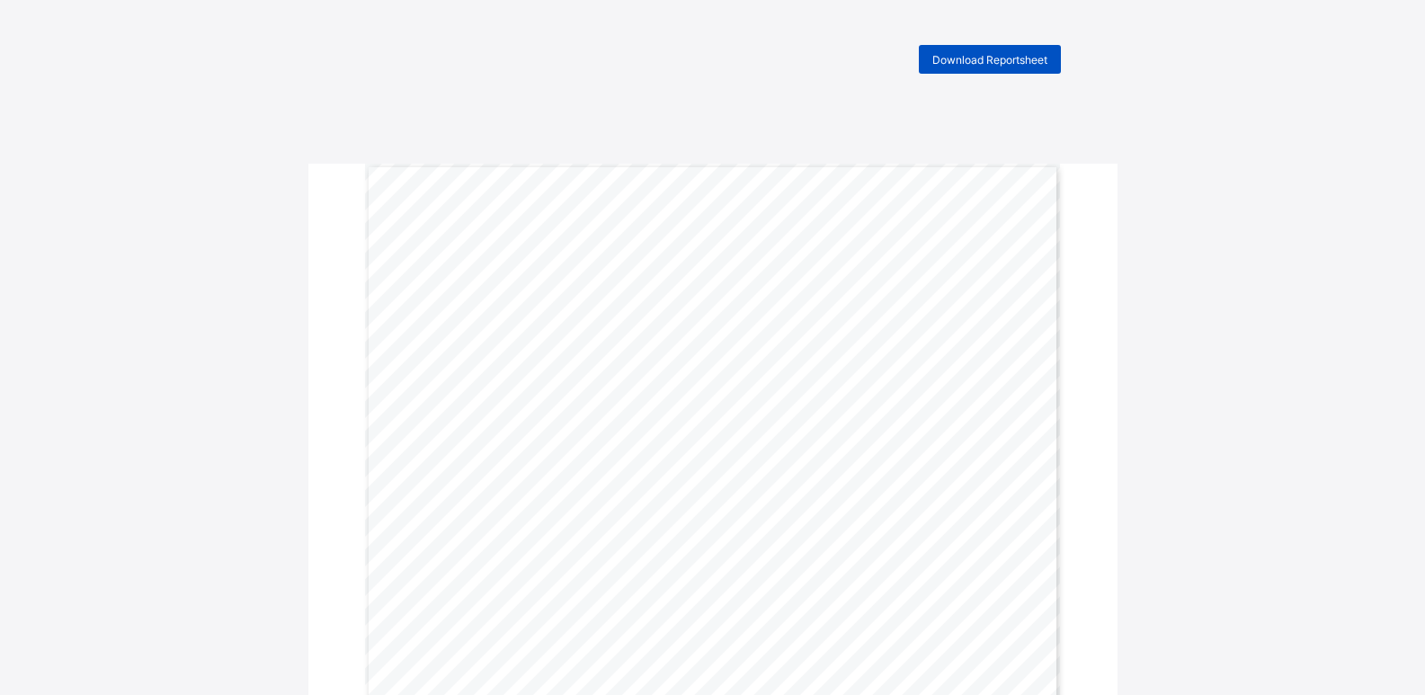
click at [1018, 58] on span "Download Reportsheet" at bounding box center [989, 59] width 115 height 13
click at [960, 62] on span "Download Reportsheet" at bounding box center [989, 59] width 115 height 13
click at [971, 53] on span "Download Reportsheet" at bounding box center [989, 59] width 115 height 13
click at [966, 59] on span "Download Reportsheet" at bounding box center [989, 59] width 115 height 13
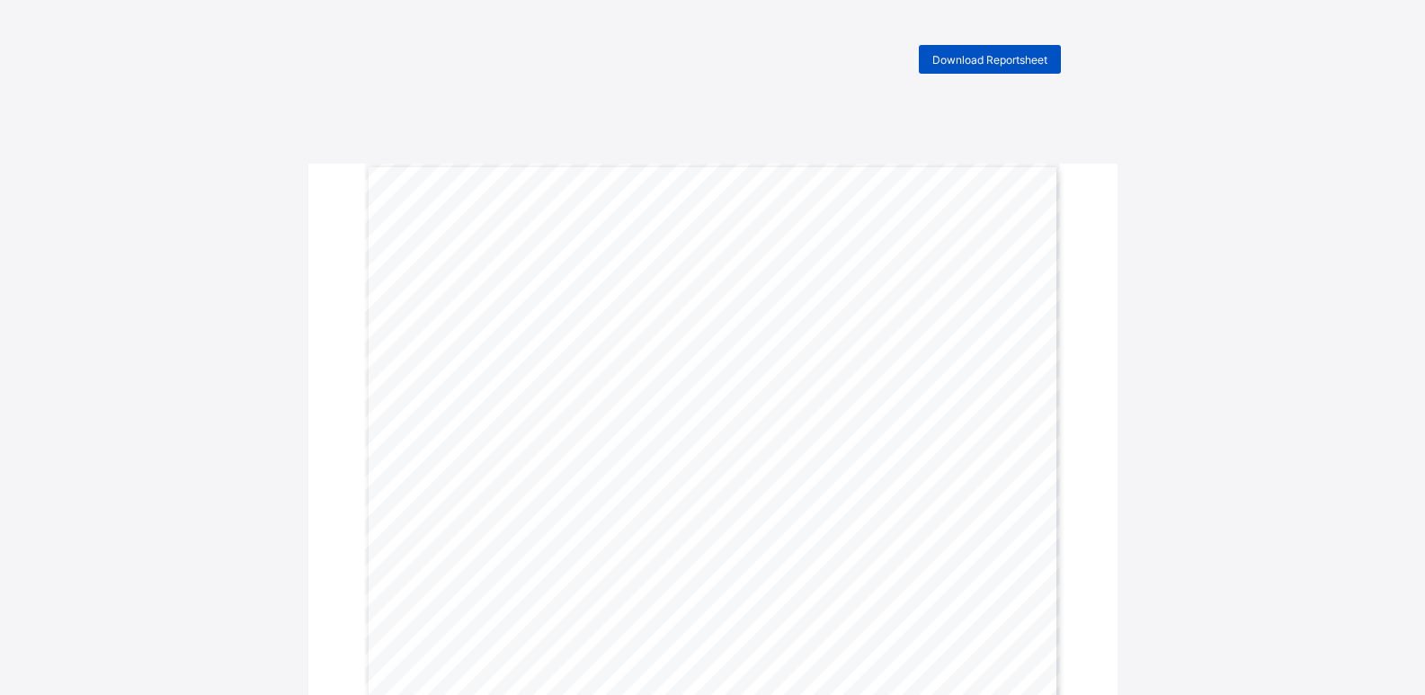
click at [979, 56] on span "Download Reportsheet" at bounding box center [989, 59] width 115 height 13
